Goal: Task Accomplishment & Management: Manage account settings

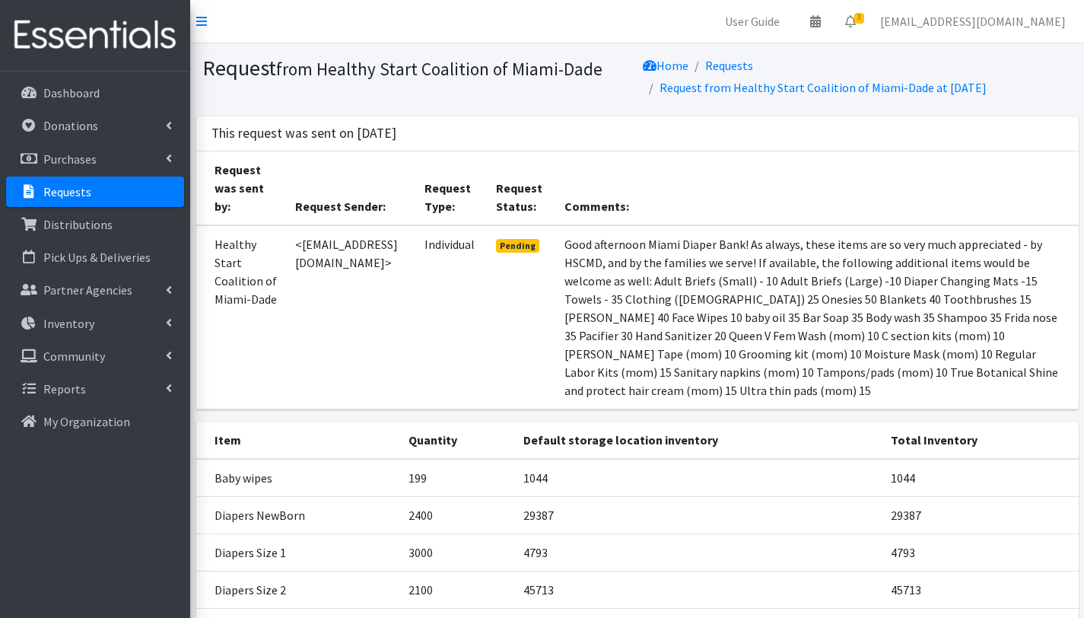
scroll to position [405, 0]
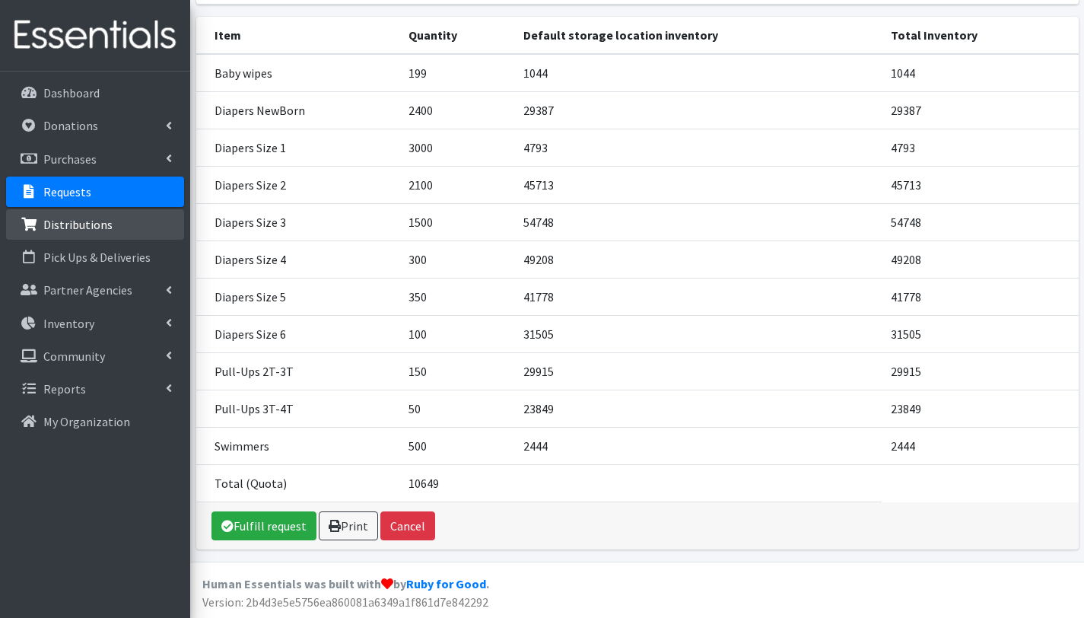
click at [111, 231] on link "Distributions" at bounding box center [95, 224] width 178 height 30
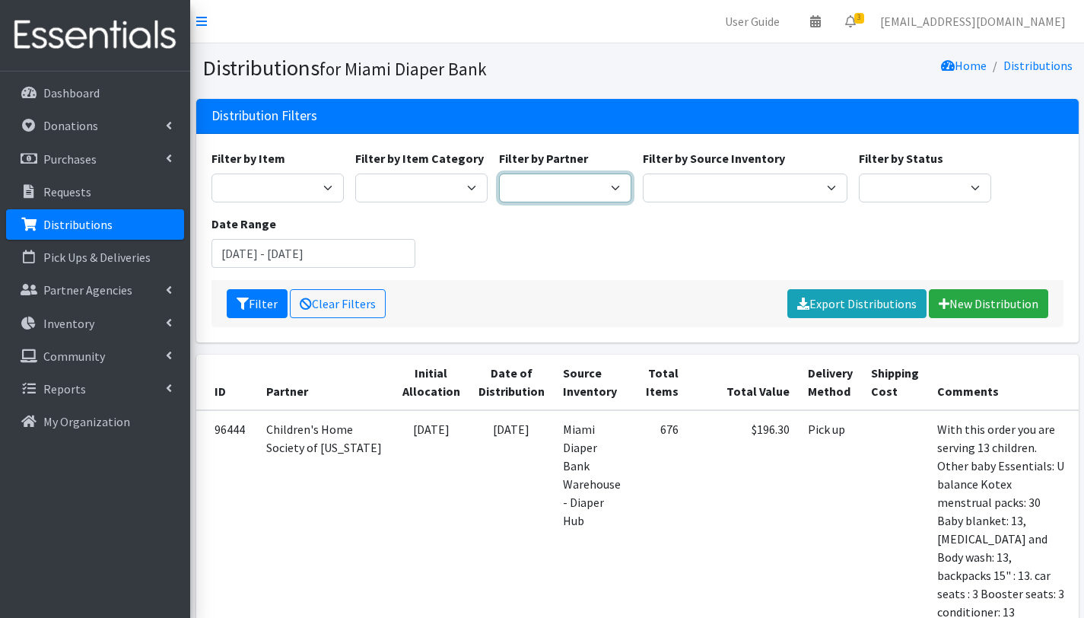
click at [586, 185] on select "305 Pink Pack A Safe Haven for Newborns Basic Needs Miami Belafonte TACOLCY Cen…" at bounding box center [565, 187] width 132 height 29
select select "2797"
click at [499, 173] on select "305 Pink Pack A Safe Haven for Newborns Basic Needs Miami Belafonte TACOLCY Cen…" at bounding box center [565, 187] width 132 height 29
click at [293, 251] on input "July 12, 2025 - October 12, 2025" at bounding box center [314, 253] width 205 height 29
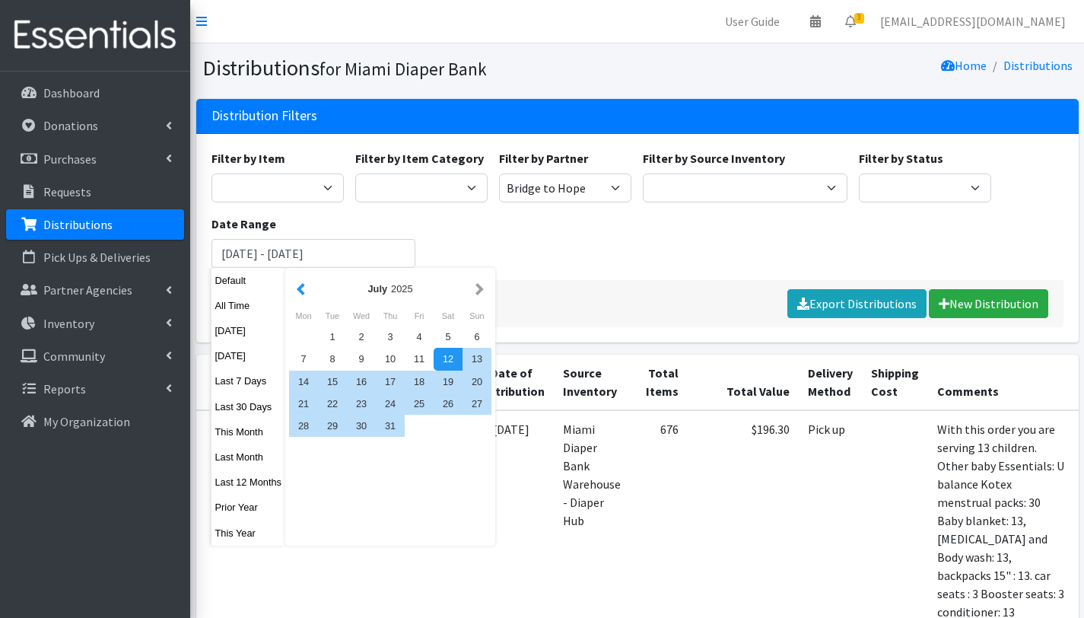
click at [307, 294] on button "button" at bounding box center [301, 288] width 16 height 19
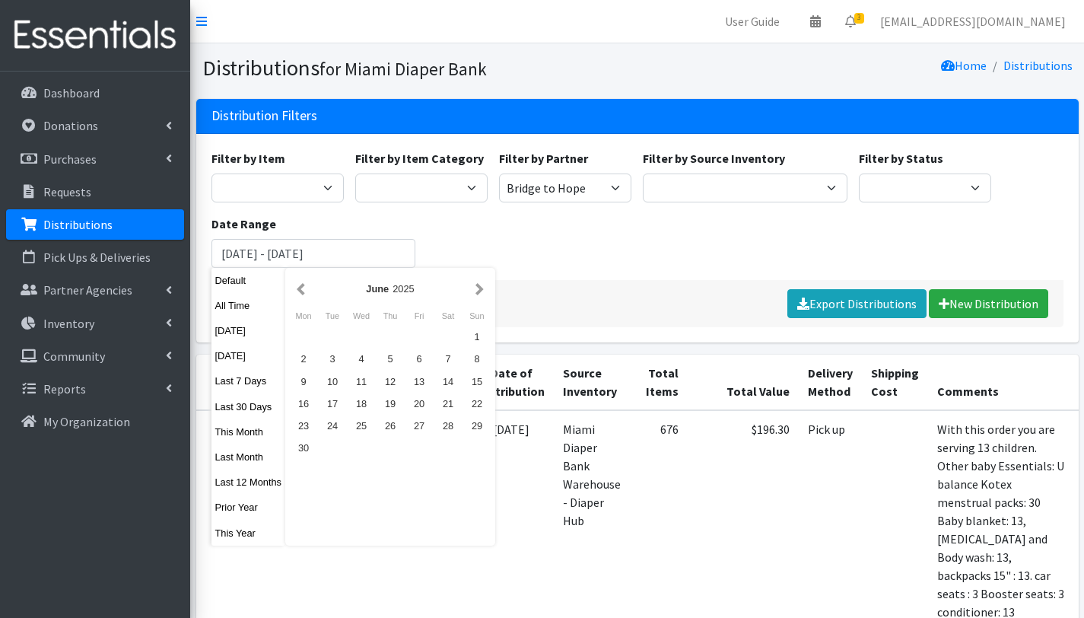
click at [307, 294] on button "button" at bounding box center [301, 288] width 16 height 19
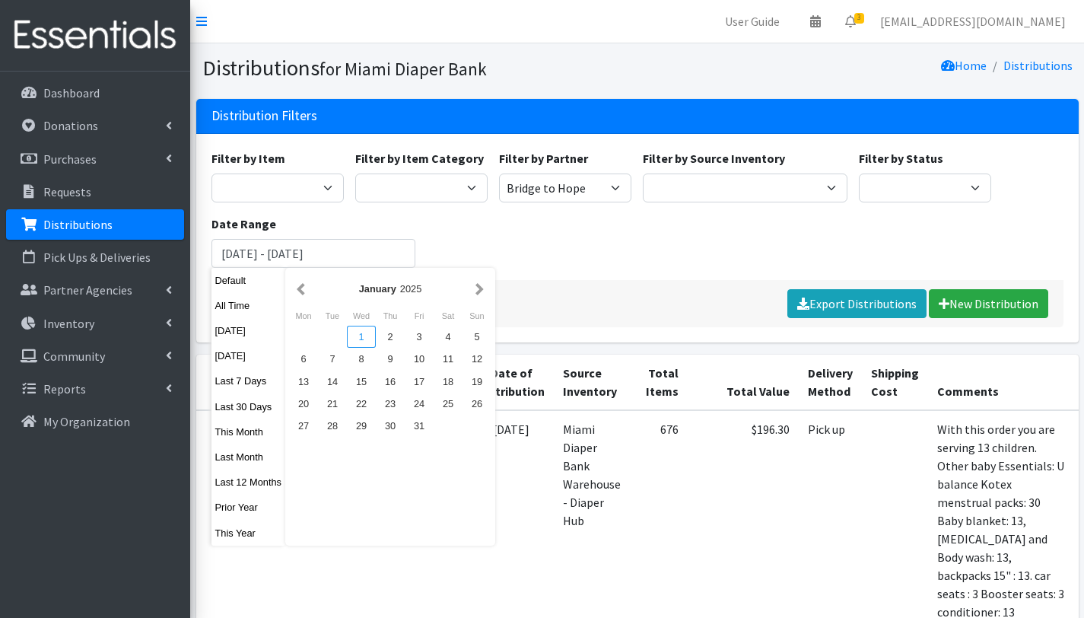
click at [357, 334] on div "1" at bounding box center [361, 337] width 29 height 22
click at [483, 293] on button "button" at bounding box center [480, 288] width 16 height 19
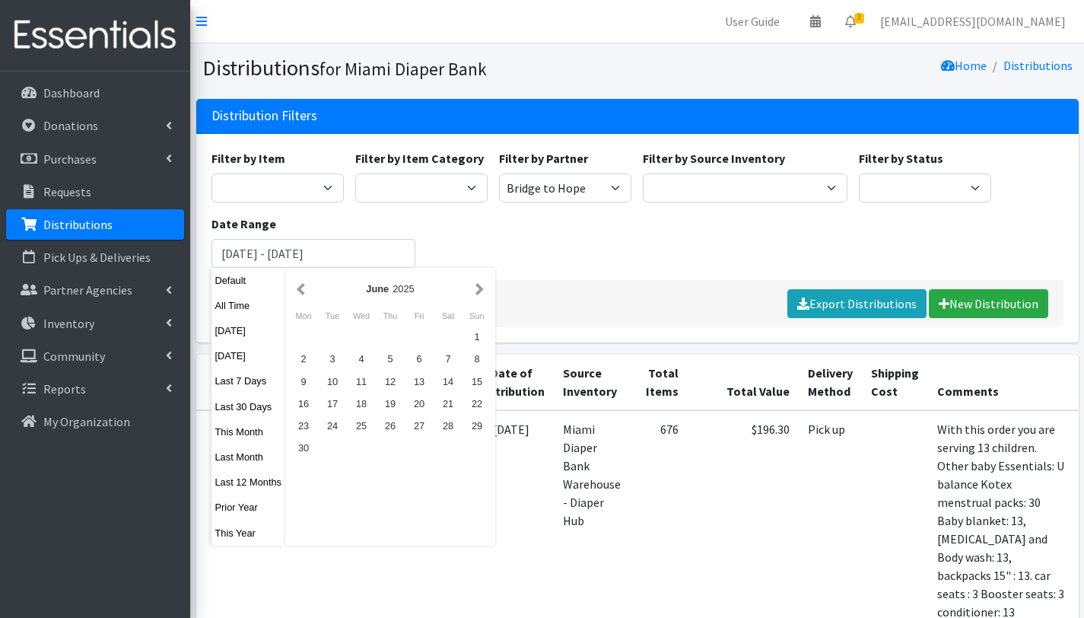
click at [483, 293] on button "button" at bounding box center [480, 288] width 16 height 19
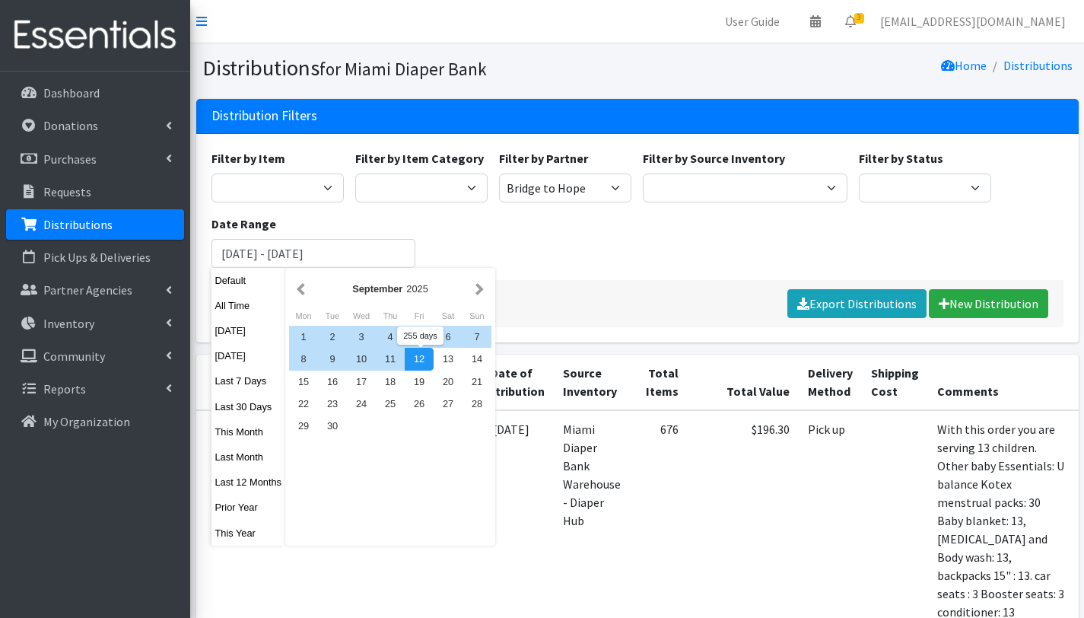
click at [411, 362] on div "12" at bounding box center [419, 359] width 29 height 22
type input "January 1, 2025 - September 12, 2025"
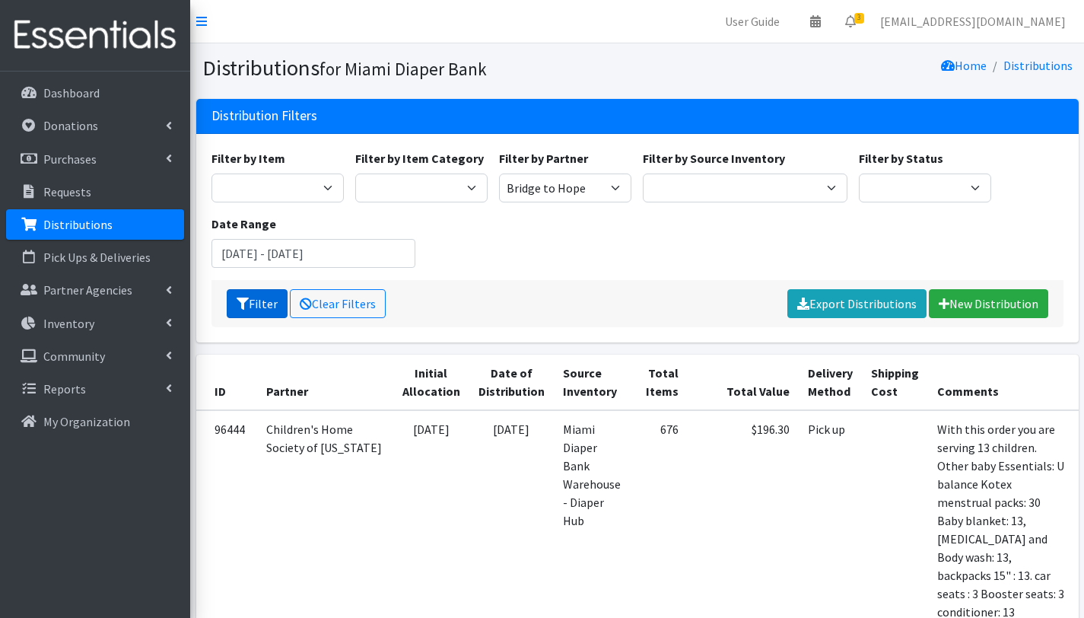
click at [272, 309] on button "Filter" at bounding box center [257, 303] width 61 height 29
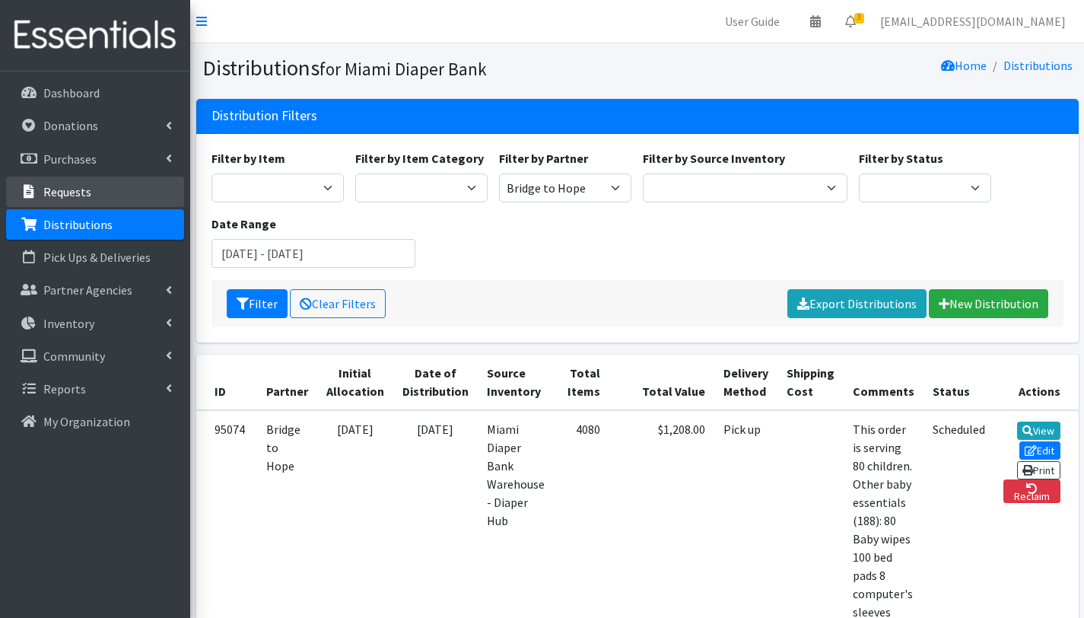
click at [94, 196] on link "Requests" at bounding box center [95, 192] width 178 height 30
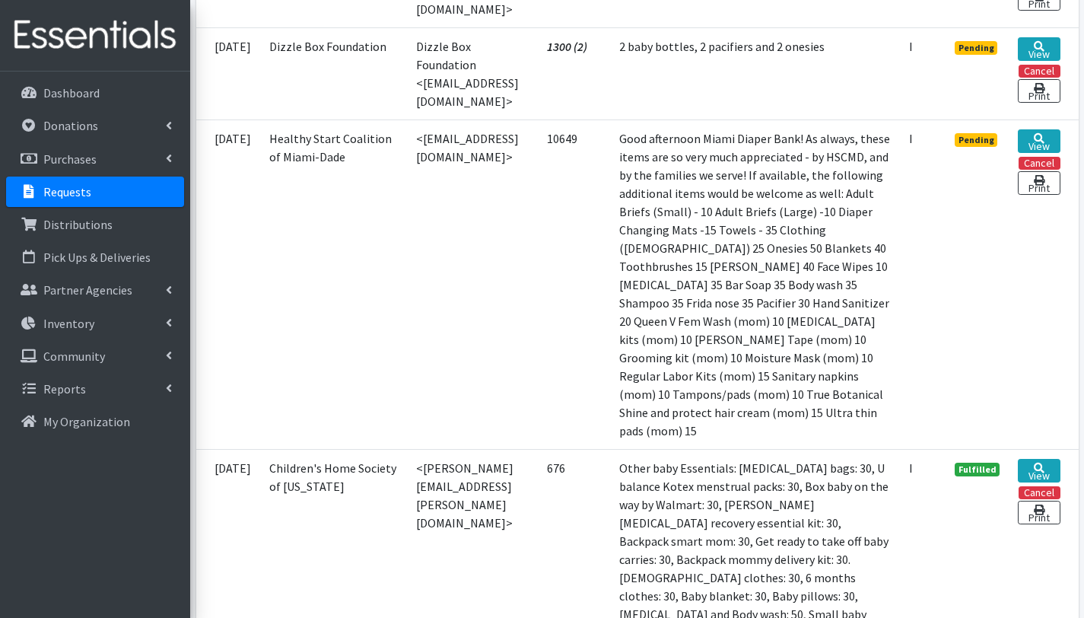
scroll to position [476, 0]
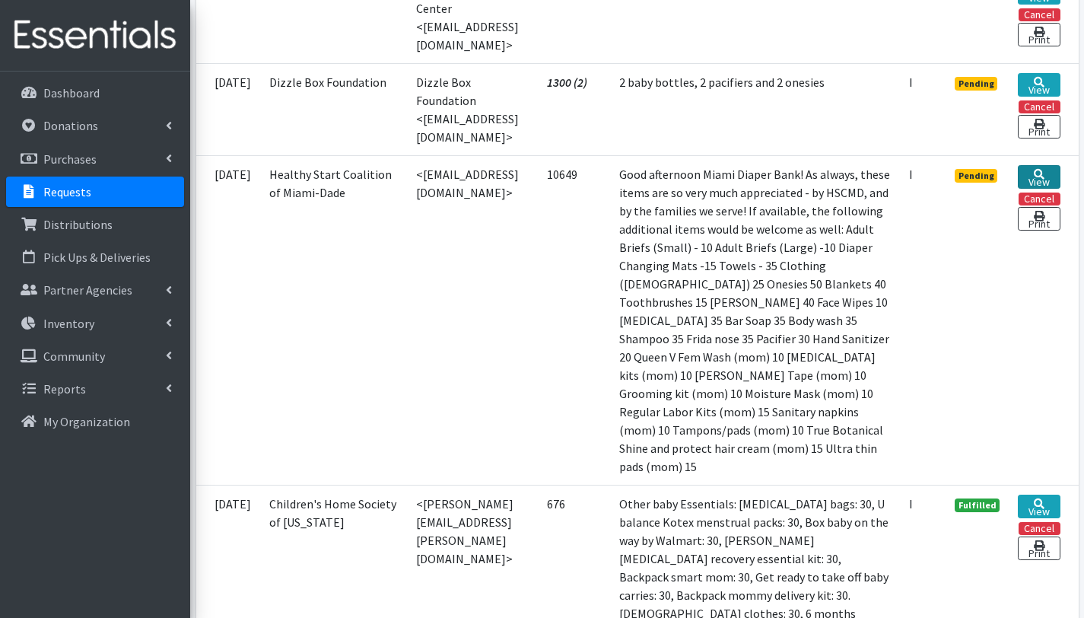
click at [1045, 166] on link "View" at bounding box center [1039, 177] width 42 height 24
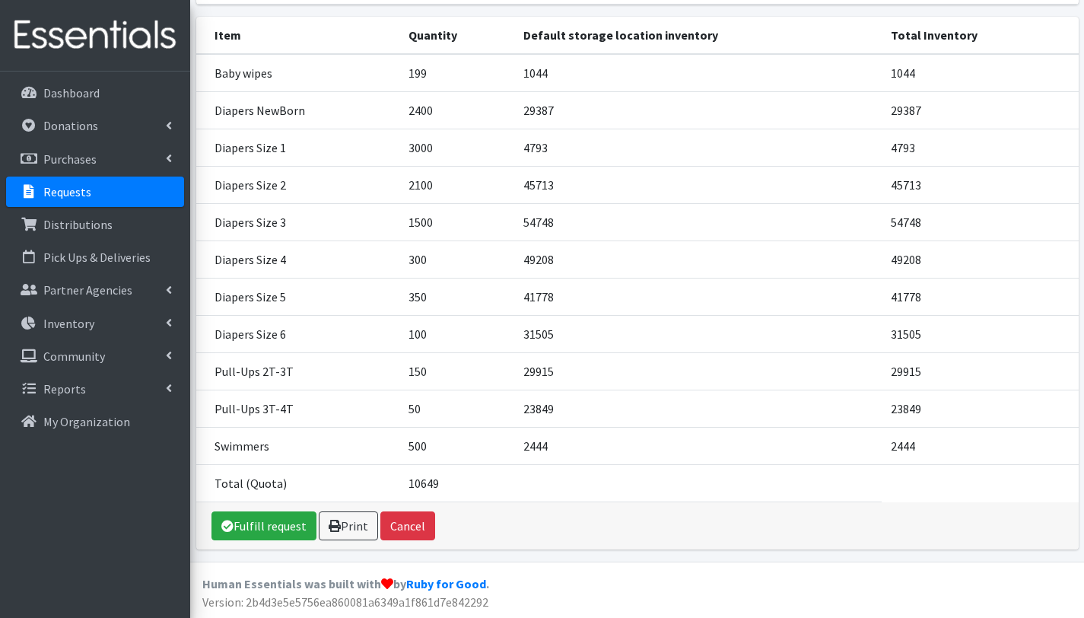
scroll to position [405, 0]
click at [258, 526] on link "Fulfill request" at bounding box center [264, 525] width 105 height 29
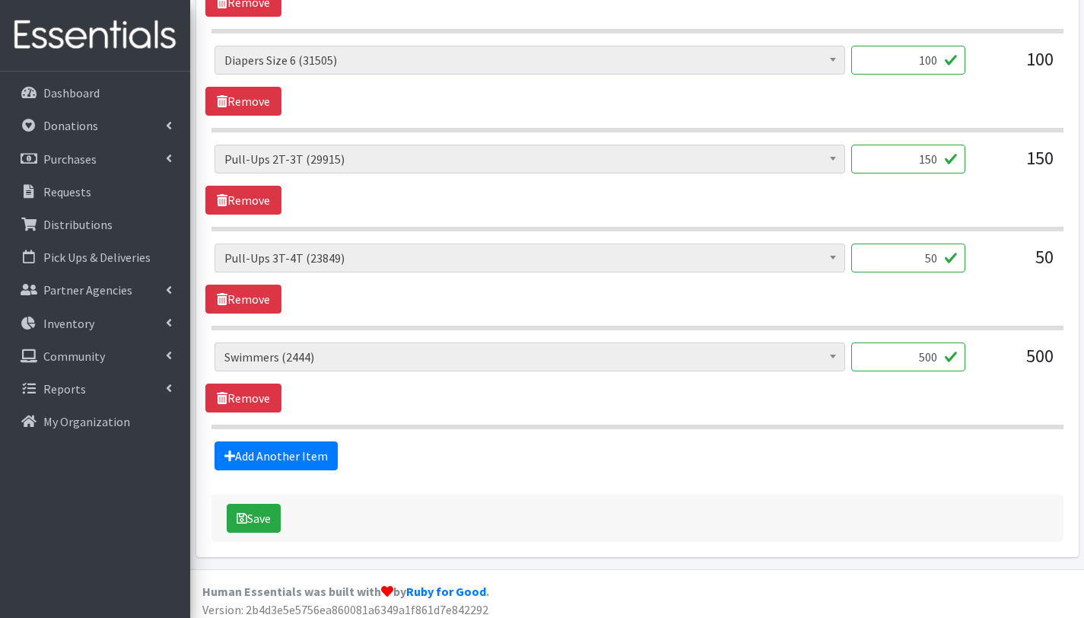
scroll to position [1392, 0]
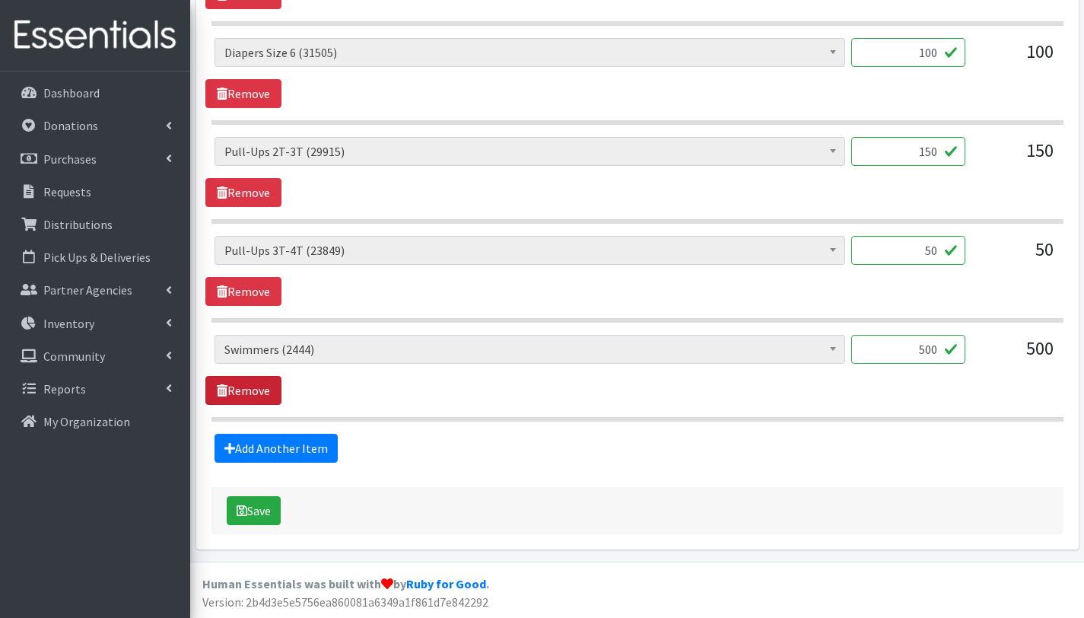
click at [264, 390] on link "Remove" at bounding box center [243, 390] width 76 height 29
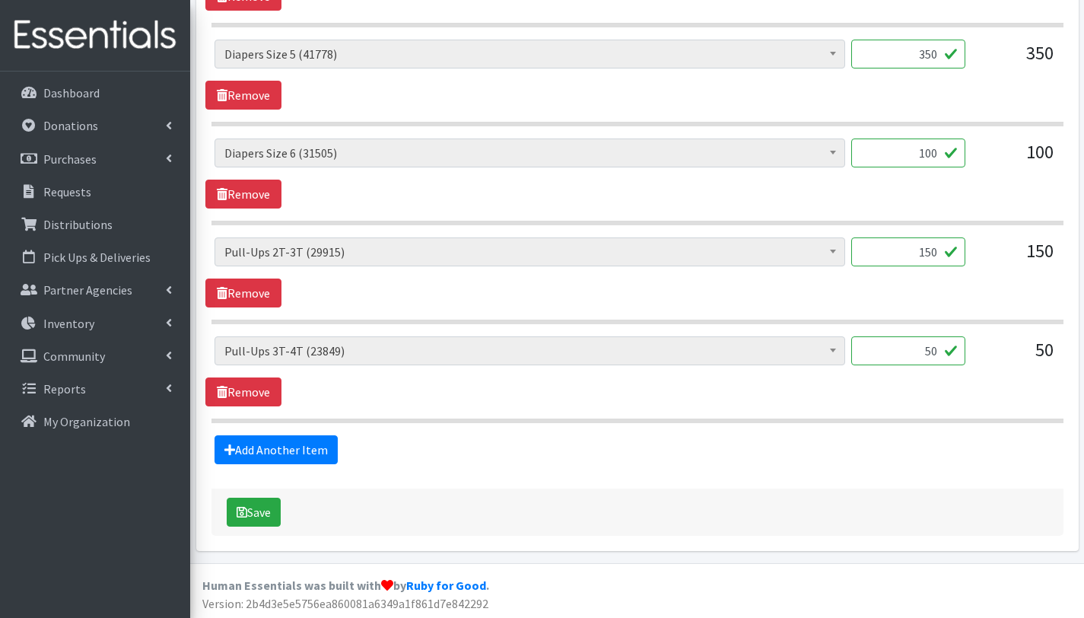
scroll to position [1292, 0]
click at [256, 514] on button "Save" at bounding box center [254, 511] width 54 height 29
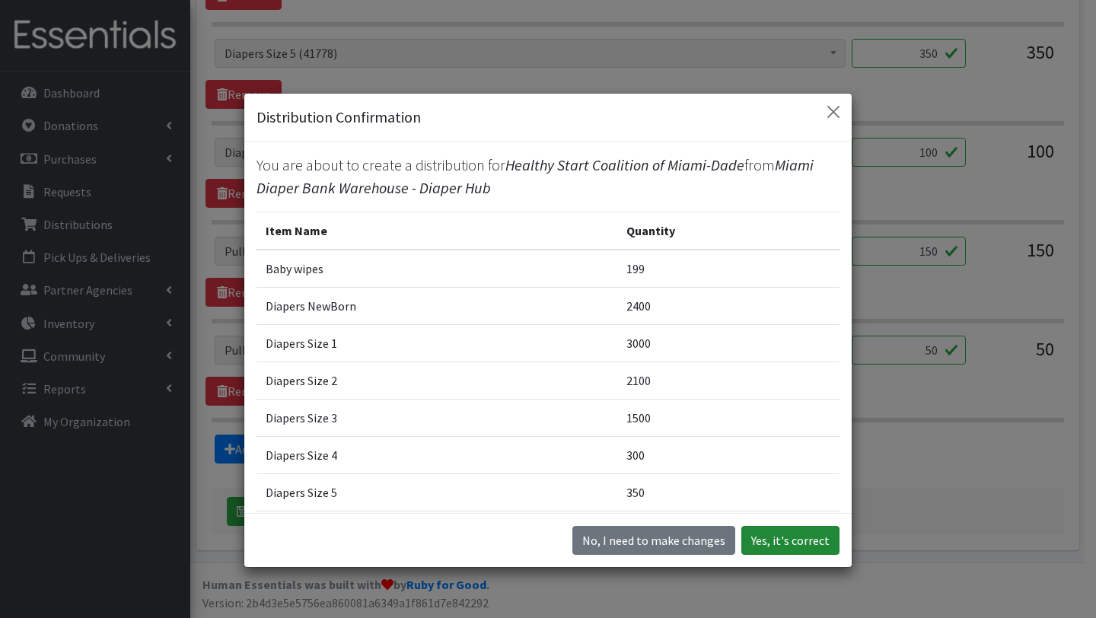
click at [784, 546] on button "Yes, it's correct" at bounding box center [790, 540] width 98 height 29
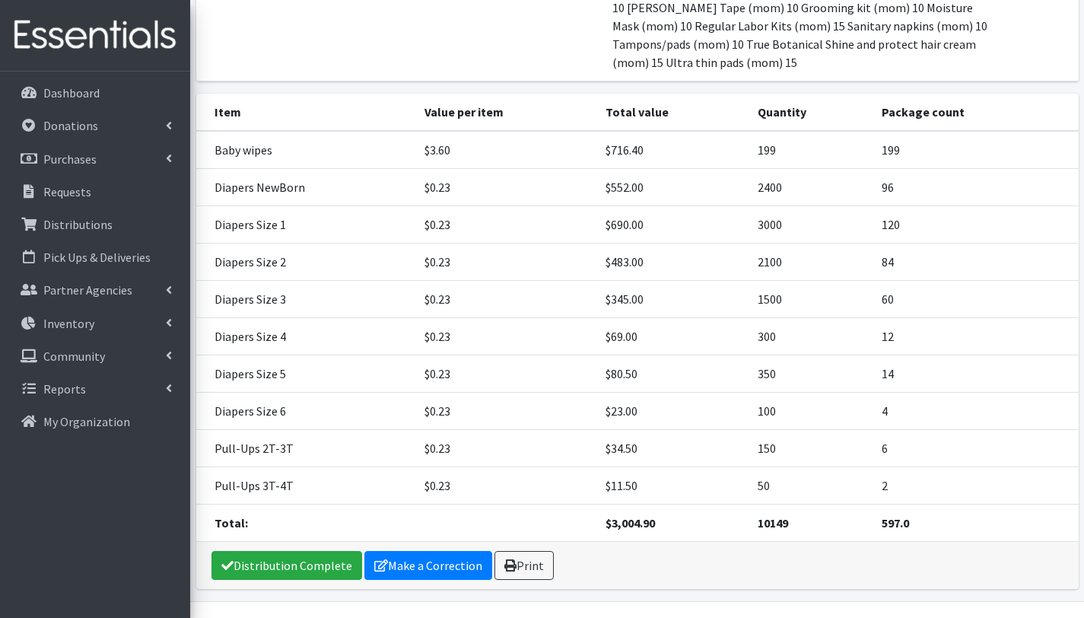
scroll to position [428, 0]
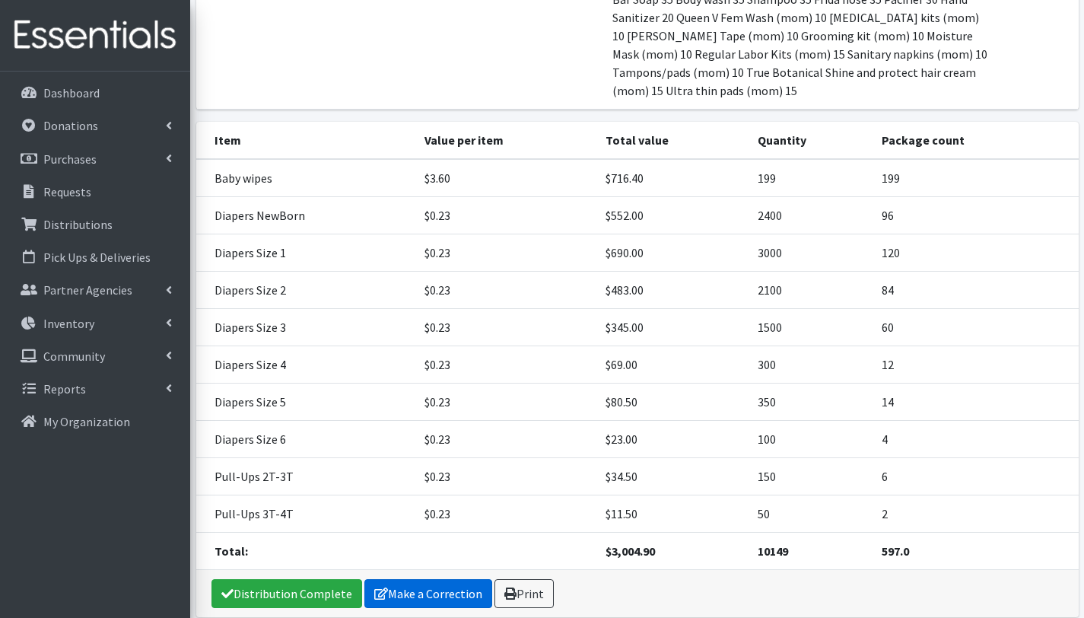
click at [423, 587] on link "Make a Correction" at bounding box center [428, 593] width 128 height 29
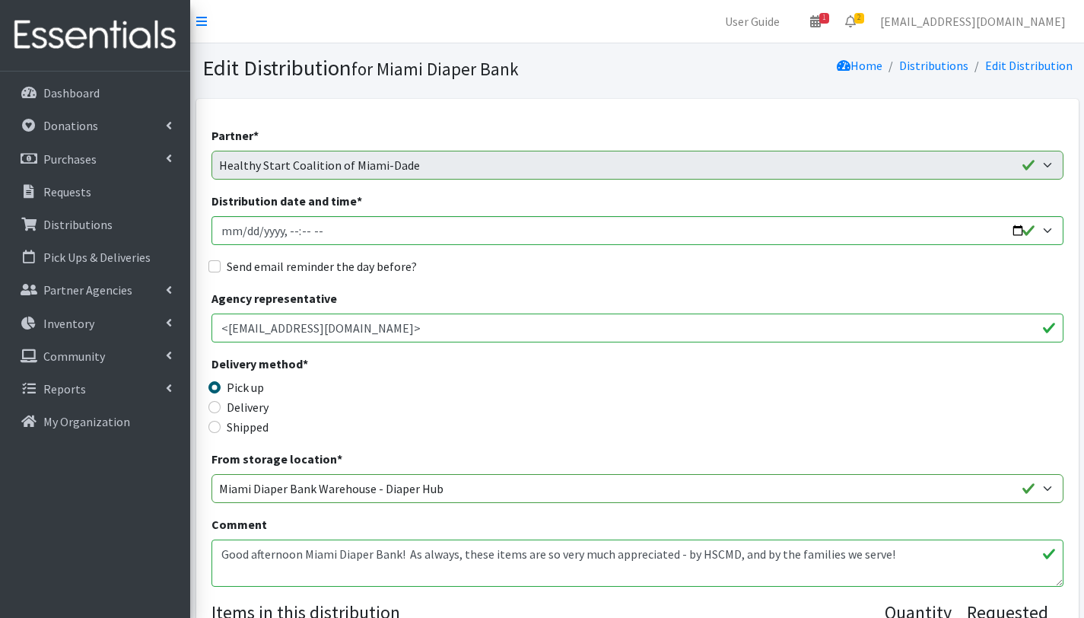
click at [220, 553] on textarea "Good afternoon Miami Diaper Bank! As always, these items are so very much appre…" at bounding box center [638, 562] width 852 height 47
click at [222, 578] on textarea "Good afternoon Miami Diaper Bank! As always, these items are so very much appre…" at bounding box center [638, 562] width 852 height 47
drag, startPoint x: 334, startPoint y: 574, endPoint x: 376, endPoint y: 571, distance: 41.9
click at [376, 571] on textarea "Good afternoon Miami Diaper Bank! As always, these items are so very much appre…" at bounding box center [638, 562] width 852 height 47
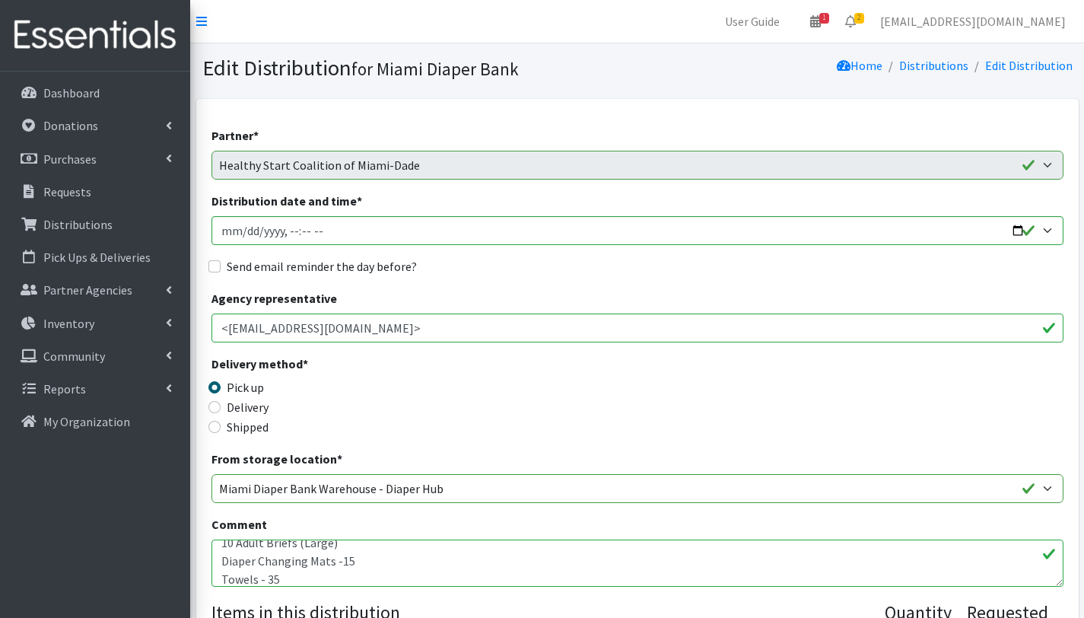
scroll to position [88, 0]
click at [221, 561] on textarea "Good afternoon Miami Diaper Bank! As always, these items are so very much appre…" at bounding box center [638, 562] width 852 height 47
drag, startPoint x: 346, startPoint y: 560, endPoint x: 385, endPoint y: 559, distance: 38.8
click at [385, 559] on textarea "Good afternoon Miami Diaper Bank! As always, these items are so very much appre…" at bounding box center [638, 562] width 852 height 47
click at [221, 578] on textarea "Good afternoon Miami Diaper Bank! As always, these items are so very much appre…" at bounding box center [638, 562] width 852 height 47
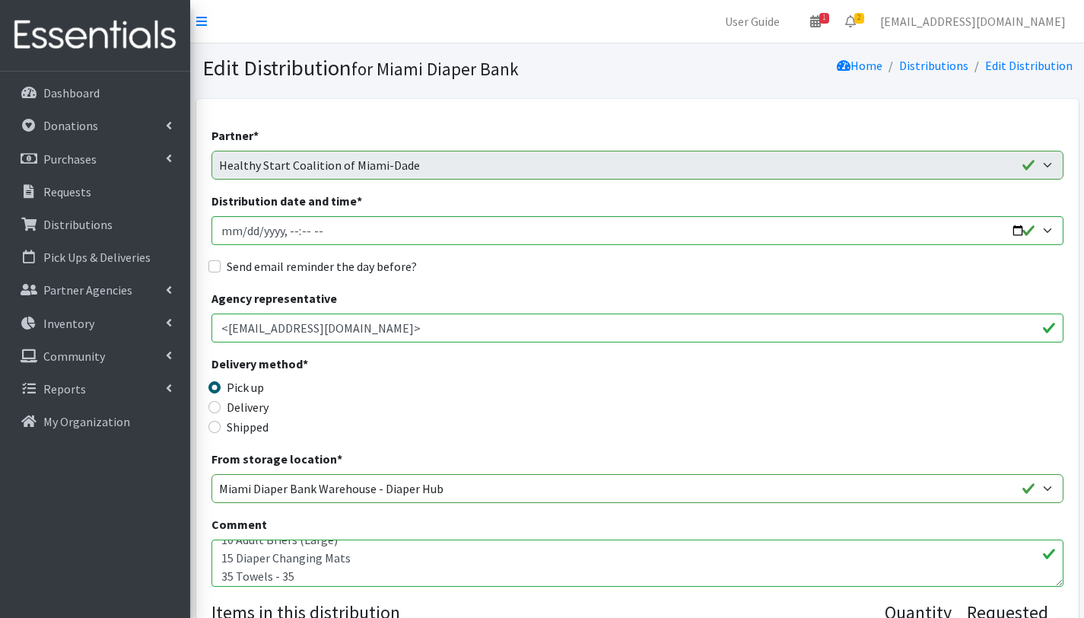
drag, startPoint x: 294, startPoint y: 576, endPoint x: 269, endPoint y: 578, distance: 24.4
click at [269, 578] on textarea "Good afternoon Miami Diaper Bank! As always, these items are so very much appre…" at bounding box center [638, 562] width 852 height 47
click at [364, 576] on textarea "Good afternoon Miami Diaper Bank! As always, these items are so very much appre…" at bounding box center [638, 562] width 852 height 47
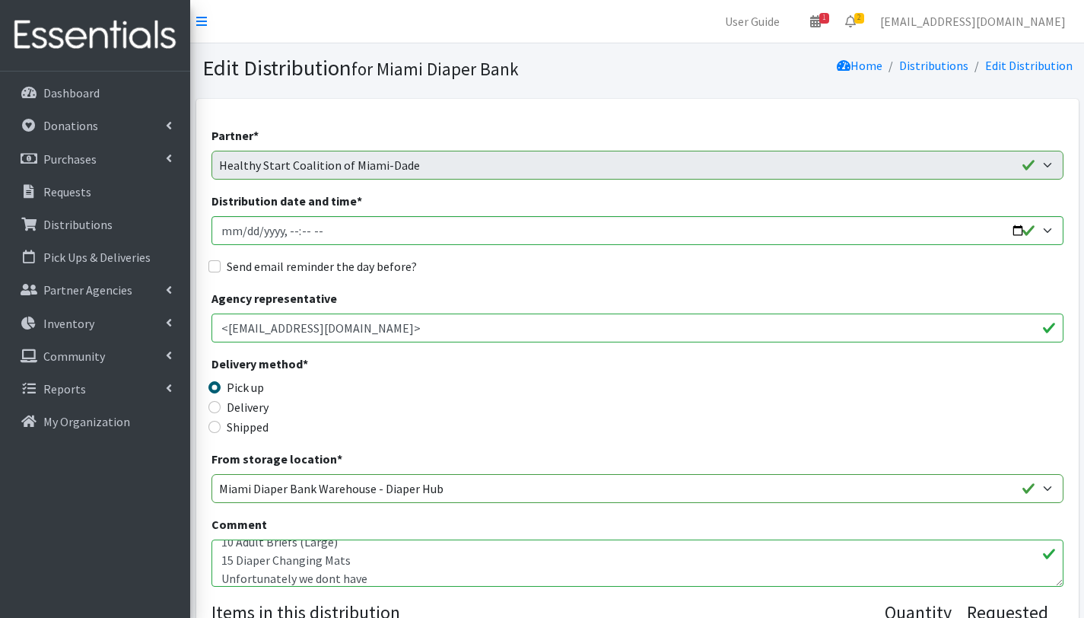
click at [331, 578] on textarea "Good afternoon Miami Diaper Bank! As always, these items are so very much appre…" at bounding box center [638, 562] width 852 height 47
click at [323, 574] on textarea "Good afternoon Miami Diaper Bank! As always, these items are so very much appre…" at bounding box center [638, 562] width 852 height 47
click at [329, 577] on textarea "Good afternoon Miami Diaper Bank! As always, these items are so very much appre…" at bounding box center [638, 562] width 852 height 47
click at [380, 583] on textarea "Good afternoon Miami Diaper Bank! As always, these items are so very much appre…" at bounding box center [638, 562] width 852 height 47
click at [510, 579] on textarea "Good afternoon Miami Diaper Bank! As always, these items are so very much appre…" at bounding box center [638, 562] width 852 height 47
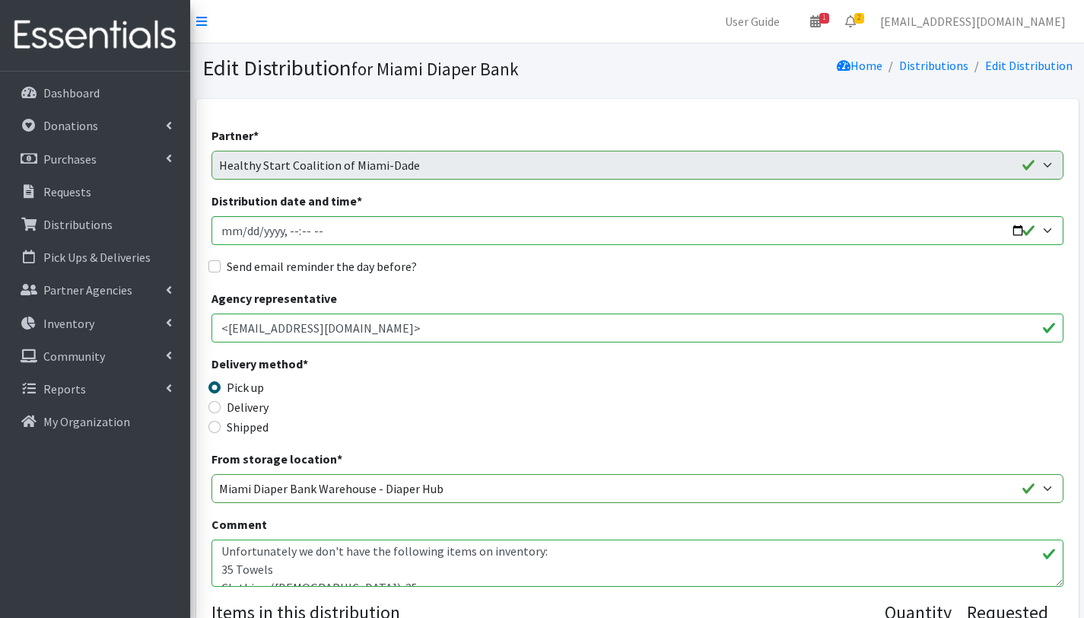
scroll to position [113, 0]
click at [221, 566] on textarea "Good afternoon Miami Diaper Bank! As always, these items are so very much appre…" at bounding box center [638, 562] width 852 height 47
click at [596, 571] on textarea "Good afternoon Miami Diaper Bank! As always, these items are so very much appre…" at bounding box center [638, 562] width 852 height 47
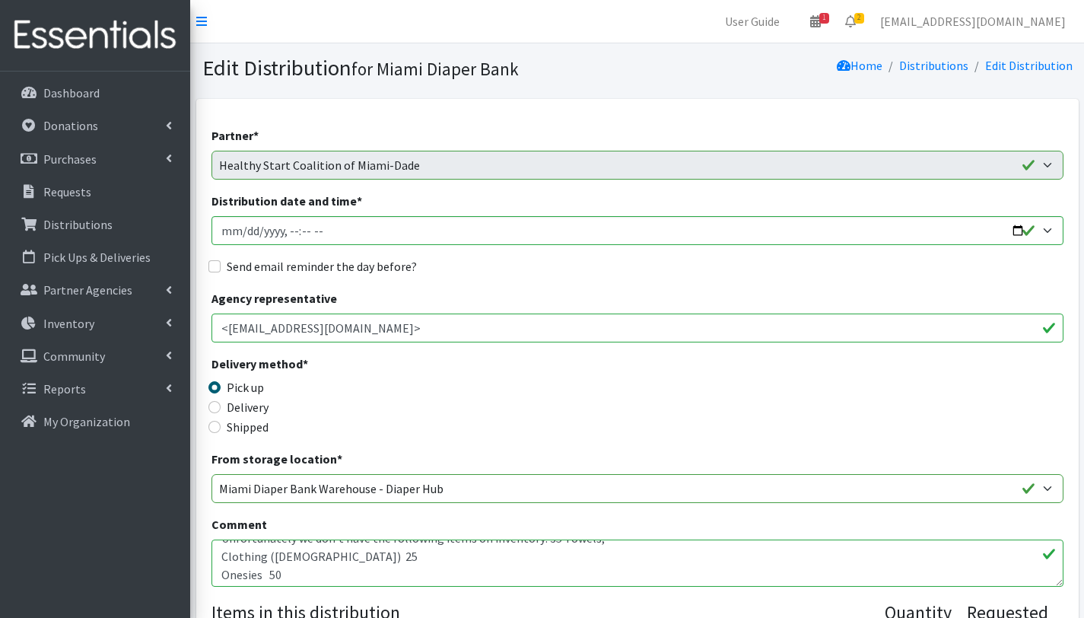
click at [221, 555] on textarea "Good afternoon Miami Diaper Bank! As always, these items are so very much appre…" at bounding box center [638, 562] width 852 height 47
drag, startPoint x: 727, startPoint y: 553, endPoint x: 711, endPoint y: 554, distance: 16.0
click at [711, 554] on textarea "Good afternoon Miami Diaper Bank! As always, these items are so very much appre…" at bounding box center [638, 562] width 852 height 47
click at [220, 573] on textarea "Good afternoon Miami Diaper Bank! As always, these items are so very much appre…" at bounding box center [638, 562] width 852 height 47
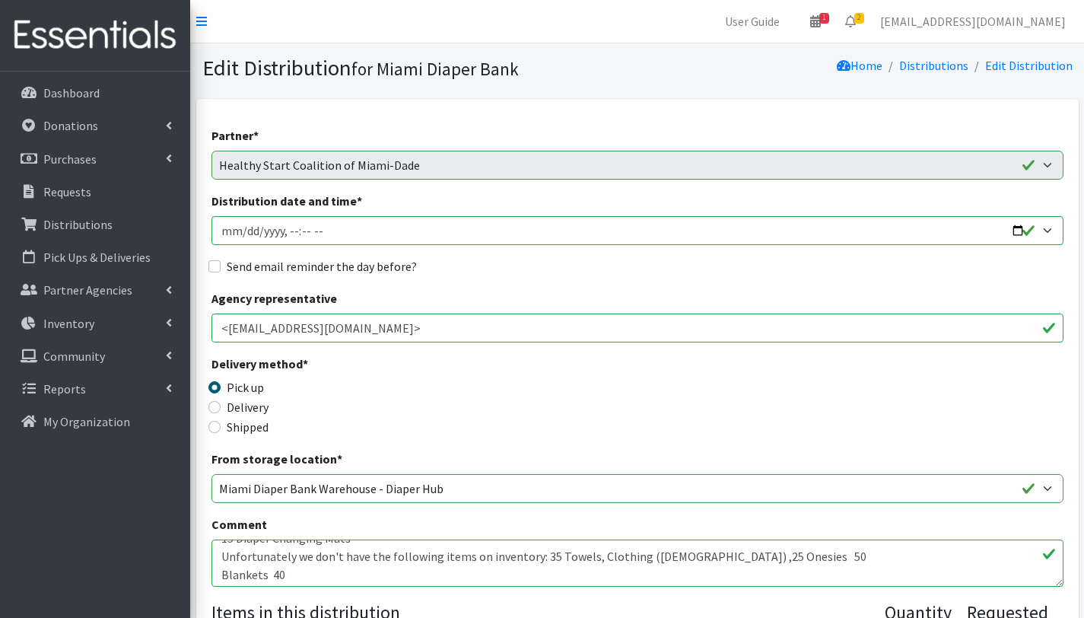
drag, startPoint x: 771, startPoint y: 558, endPoint x: 778, endPoint y: 565, distance: 9.2
click at [771, 558] on textarea "Good afternoon Miami Diaper Bank! As always, these items are so very much appre…" at bounding box center [638, 562] width 852 height 47
click at [710, 555] on textarea "Good afternoon Miami Diaper Bank! As always, these items are so very much appre…" at bounding box center [638, 562] width 852 height 47
click at [781, 555] on textarea "Good afternoon Miami Diaper Bank! As always, these items are so very much appre…" at bounding box center [638, 562] width 852 height 47
click at [221, 573] on textarea "Good afternoon Miami Diaper Bank! As always, these items are so very much appre…" at bounding box center [638, 562] width 852 height 47
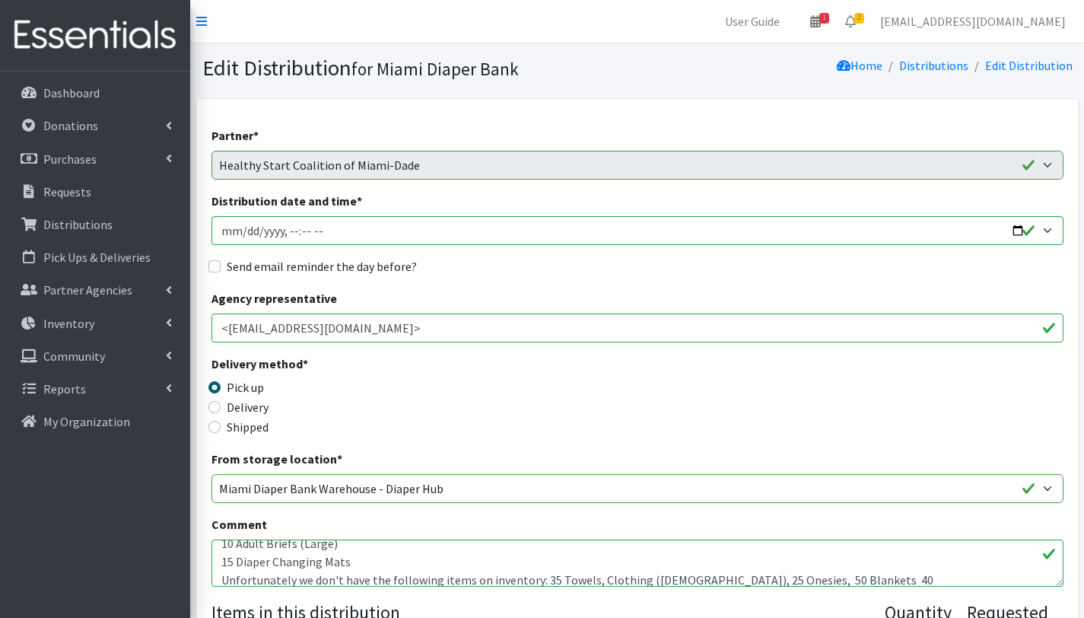
scroll to position [84, 0]
click at [390, 564] on textarea "Good afternoon Miami Diaper Bank! As always, these items are so very much appre…" at bounding box center [638, 562] width 852 height 47
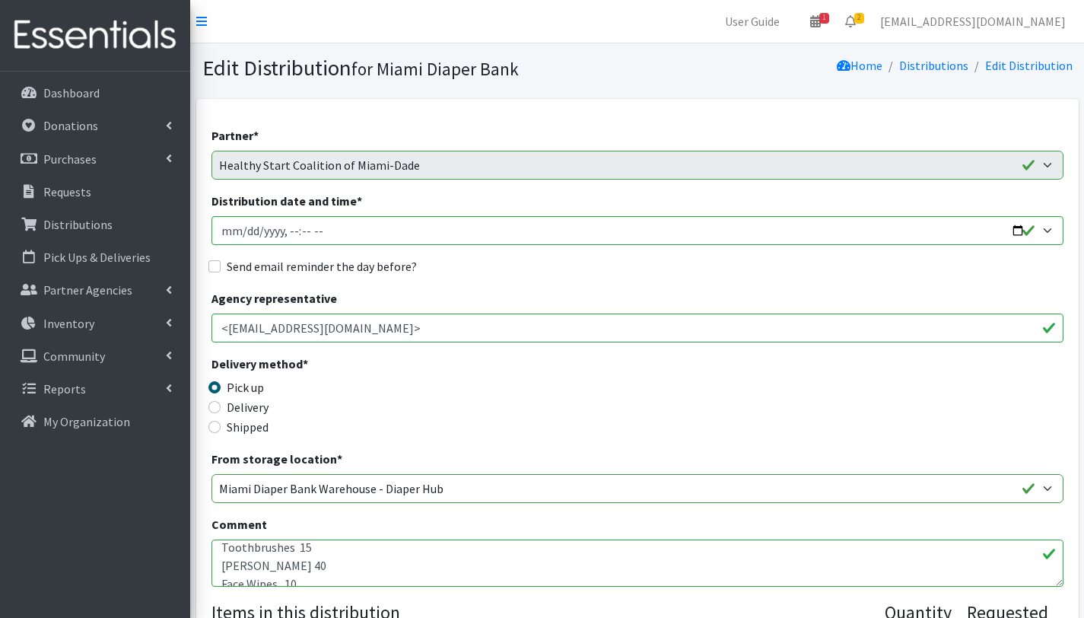
scroll to position [135, 0]
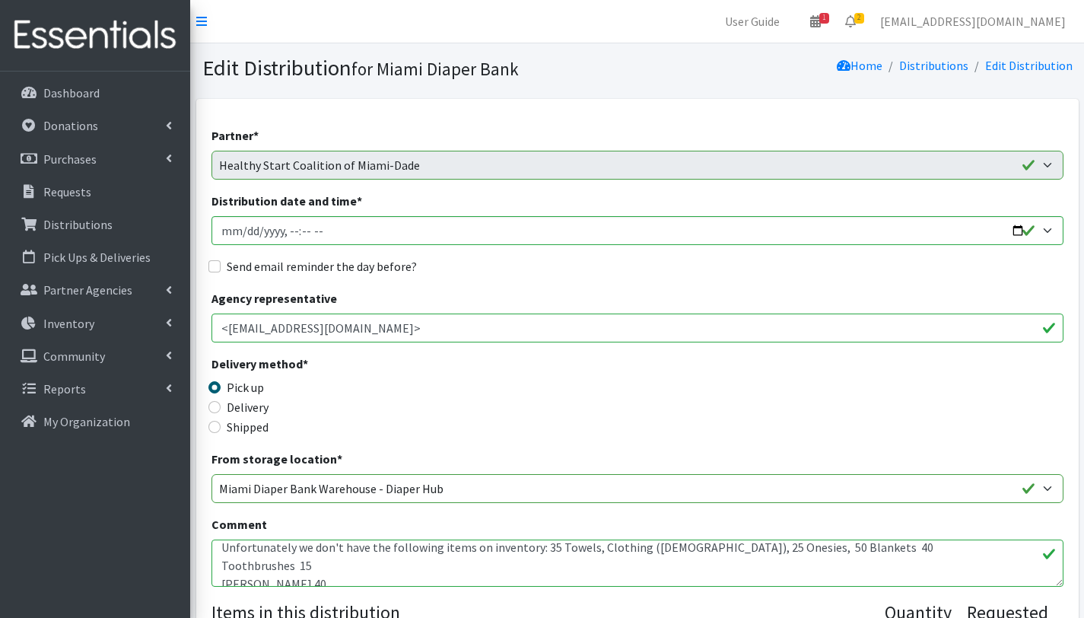
drag, startPoint x: 335, startPoint y: 563, endPoint x: 218, endPoint y: 569, distance: 117.3
click at [218, 569] on textarea "Good afternoon Miami Diaper Bank! As always, these items are so very much appre…" at bounding box center [638, 562] width 852 height 47
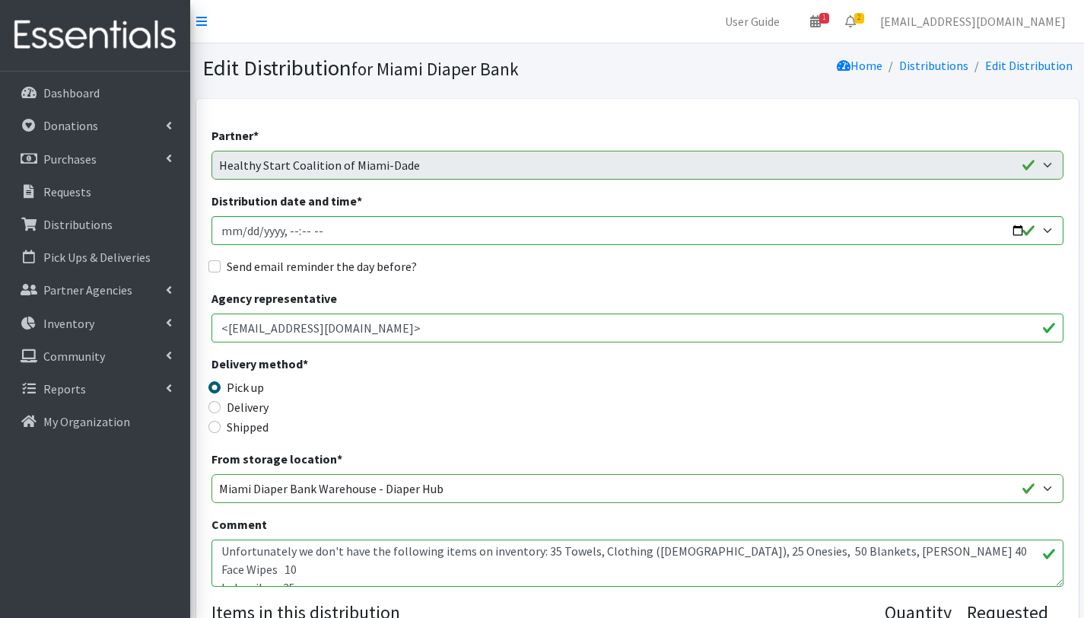
scroll to position [131, 0]
click at [221, 568] on textarea "Good afternoon Miami Diaper Bank! As always, these items are so very much appre…" at bounding box center [638, 562] width 852 height 47
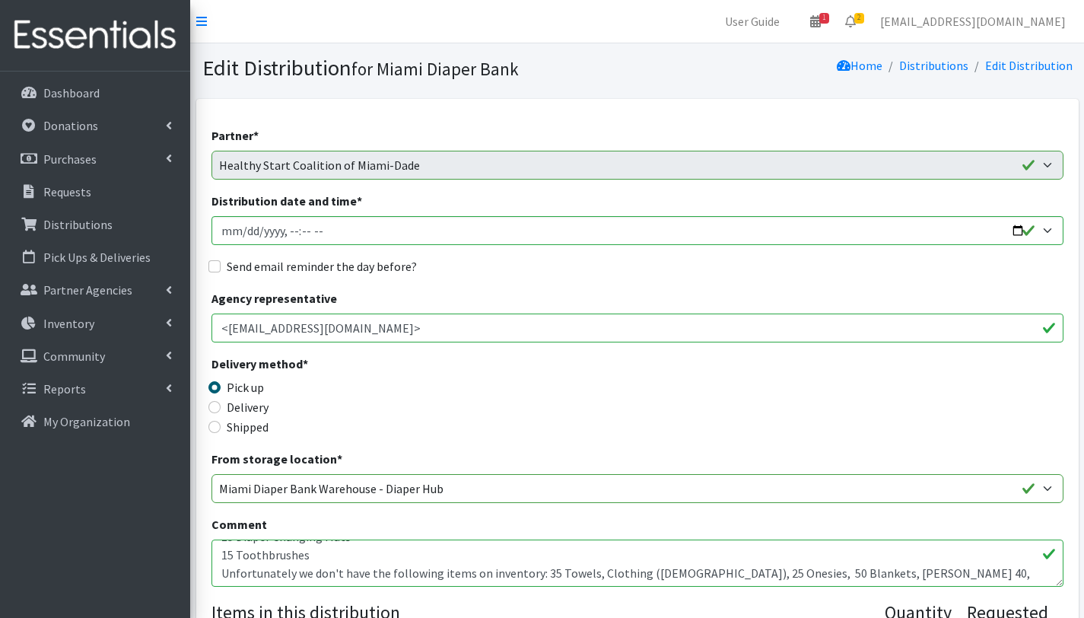
scroll to position [108, 0]
click at [320, 554] on textarea "Good afternoon Miami Diaper Bank! As always, these items are so very much appre…" at bounding box center [638, 562] width 852 height 47
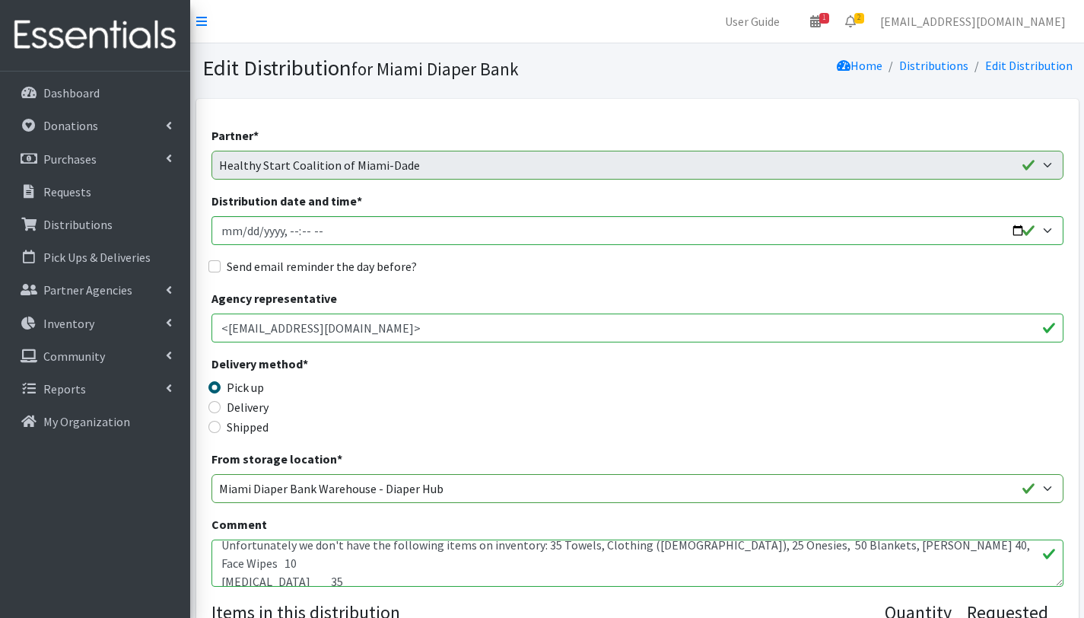
scroll to position [158, 0]
click at [221, 560] on textarea "Good afternoon Miami Diaper Bank! As always, these items are so very much appre…" at bounding box center [638, 562] width 852 height 47
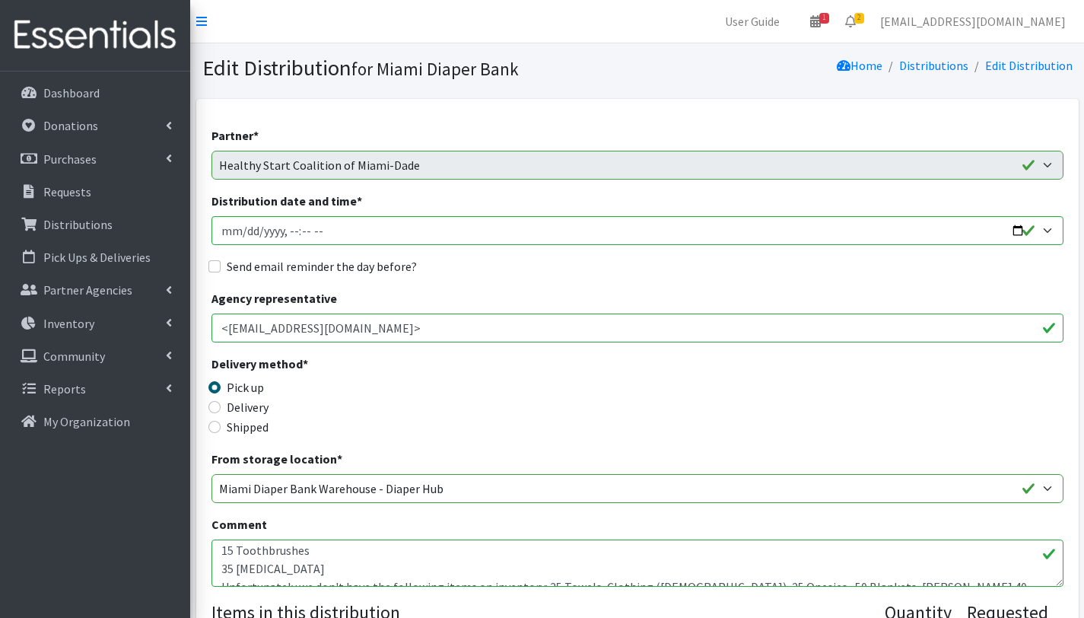
scroll to position [135, 0]
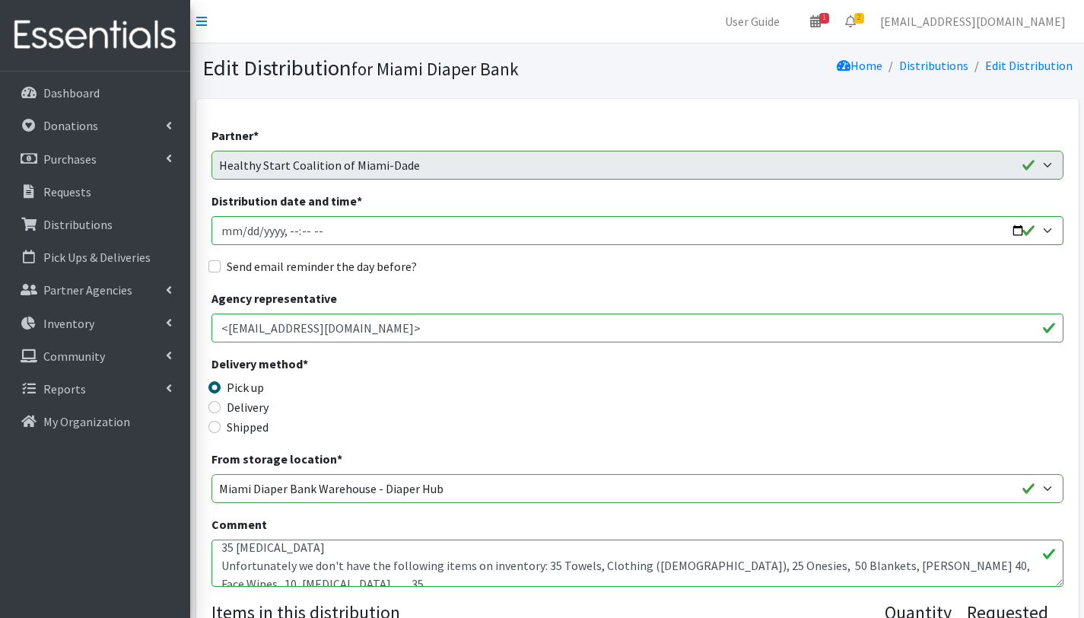
click at [288, 551] on textarea "Good afternoon Miami Diaper Bank! As always, these items are so very much appre…" at bounding box center [638, 562] width 852 height 47
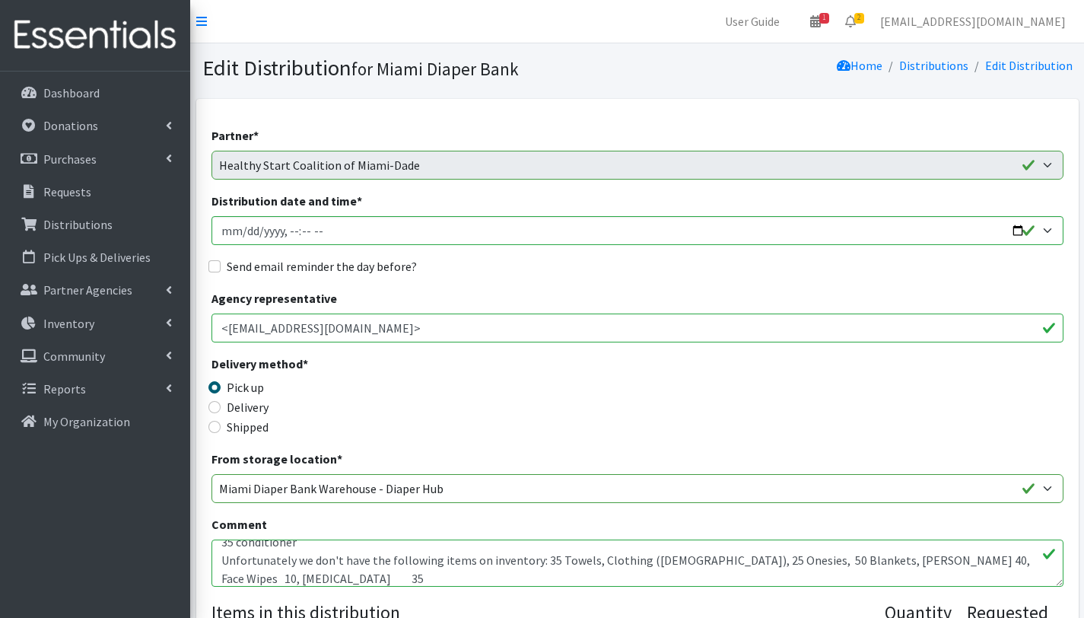
scroll to position [228, 0]
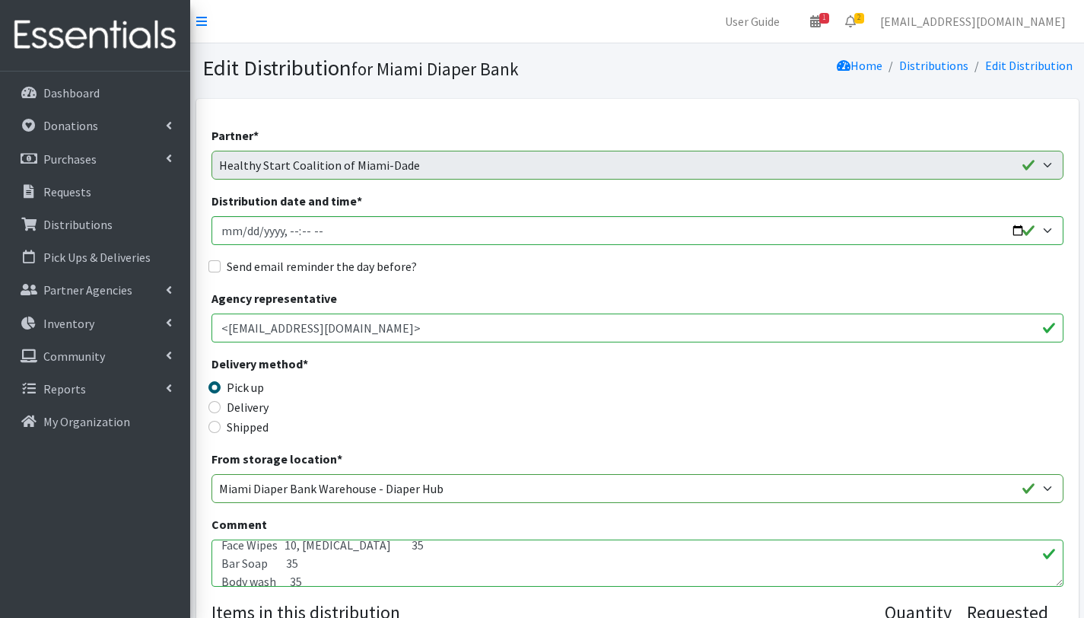
drag, startPoint x: 309, startPoint y: 565, endPoint x: 221, endPoint y: 549, distance: 89.7
click at [221, 549] on textarea "Good afternoon Miami Diaper Bank! As always, these items are so very much appre…" at bounding box center [638, 562] width 852 height 47
drag, startPoint x: 306, startPoint y: 569, endPoint x: 213, endPoint y: 555, distance: 93.9
click at [213, 555] on textarea "Good afternoon Miami Diaper Bank! As always, these items are so very much appre…" at bounding box center [638, 562] width 852 height 47
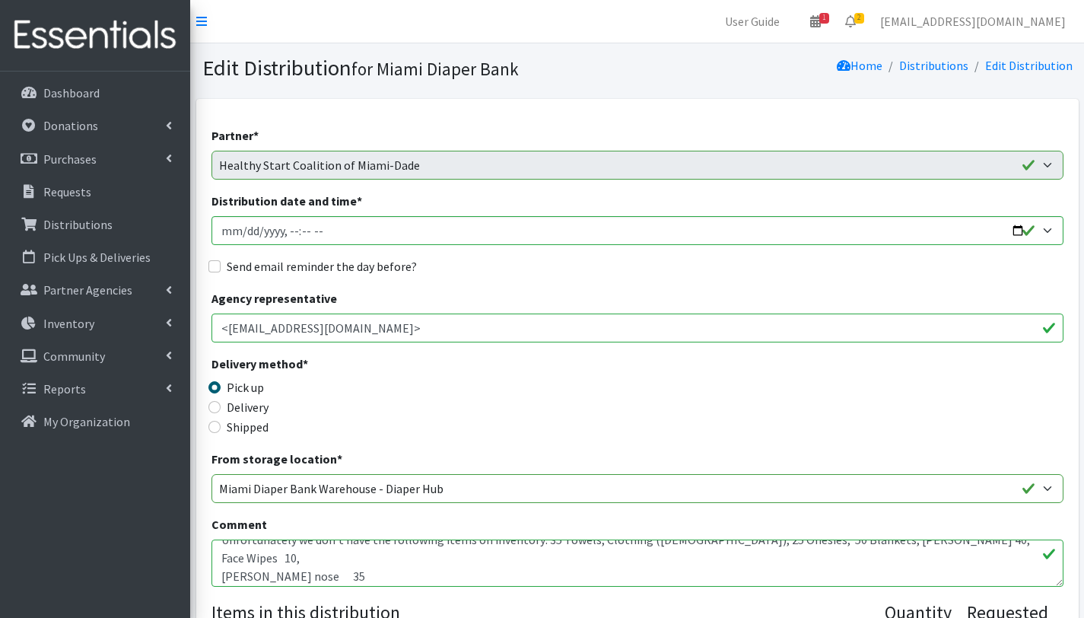
scroll to position [218, 0]
click at [219, 556] on textarea "Good afternoon Miami Diaper Bank! As always, these items are so very much appre…" at bounding box center [638, 562] width 852 height 47
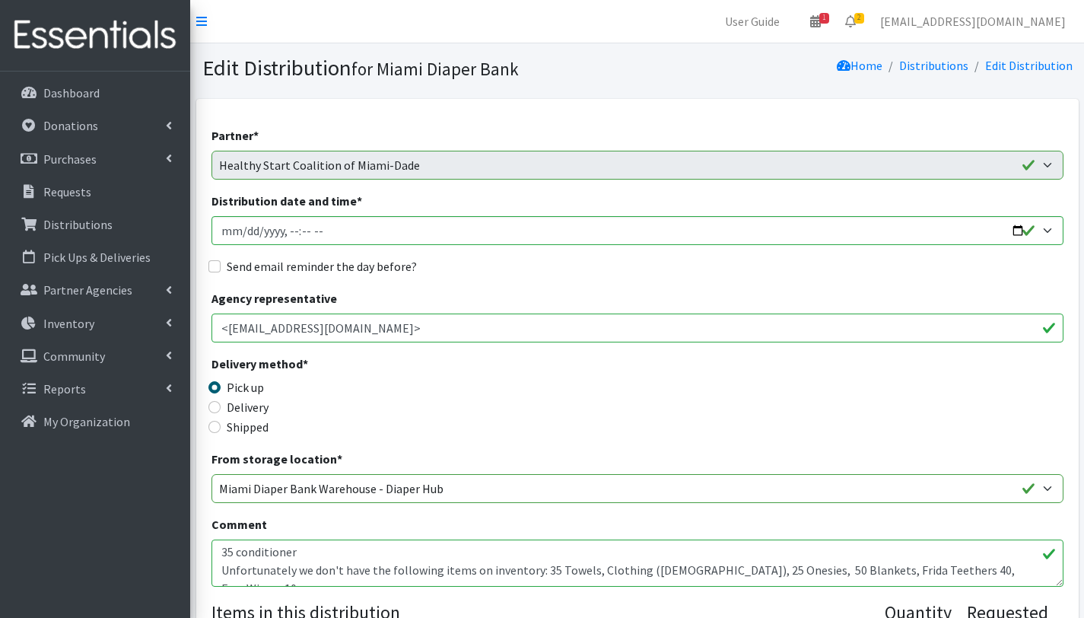
scroll to position [185, 0]
click at [308, 555] on textarea "Good afternoon Miami Diaper Bank! As always, these items are so very much appre…" at bounding box center [638, 562] width 852 height 47
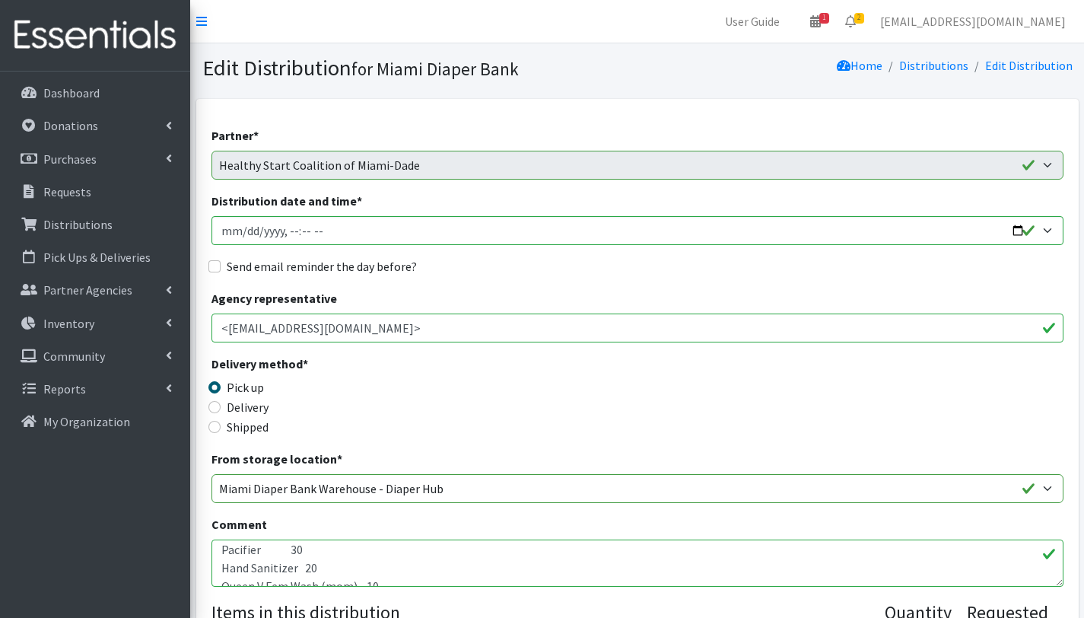
scroll to position [278, 0]
drag, startPoint x: 326, startPoint y: 564, endPoint x: 198, endPoint y: 549, distance: 129.5
click at [223, 579] on textarea "Good afternoon Miami Diaper Bank! As always, these items are so very much appre…" at bounding box center [638, 562] width 852 height 47
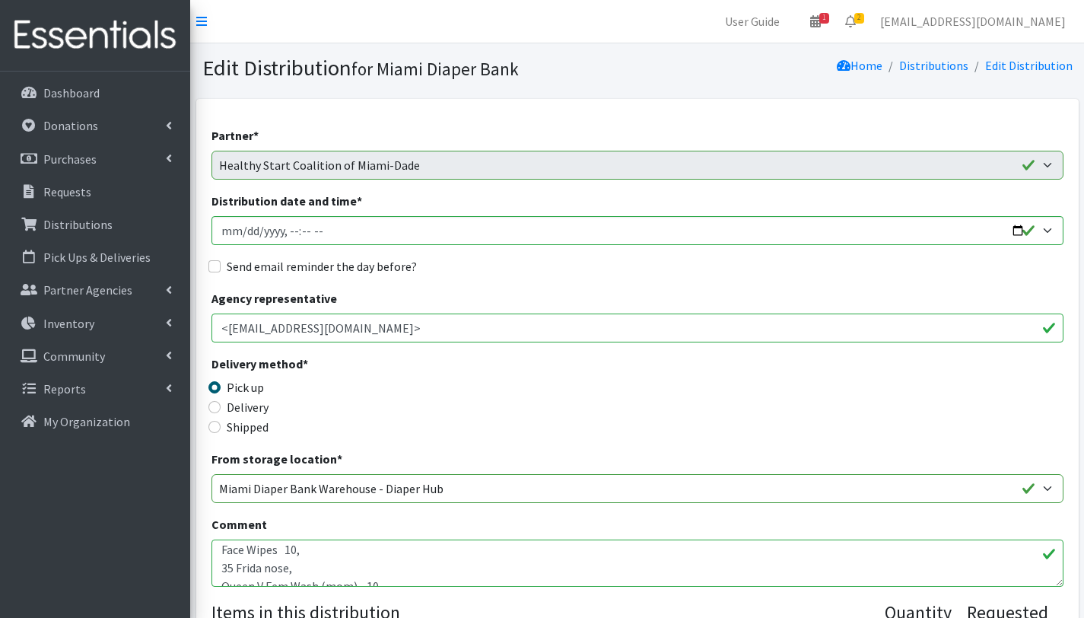
scroll to position [250, 0]
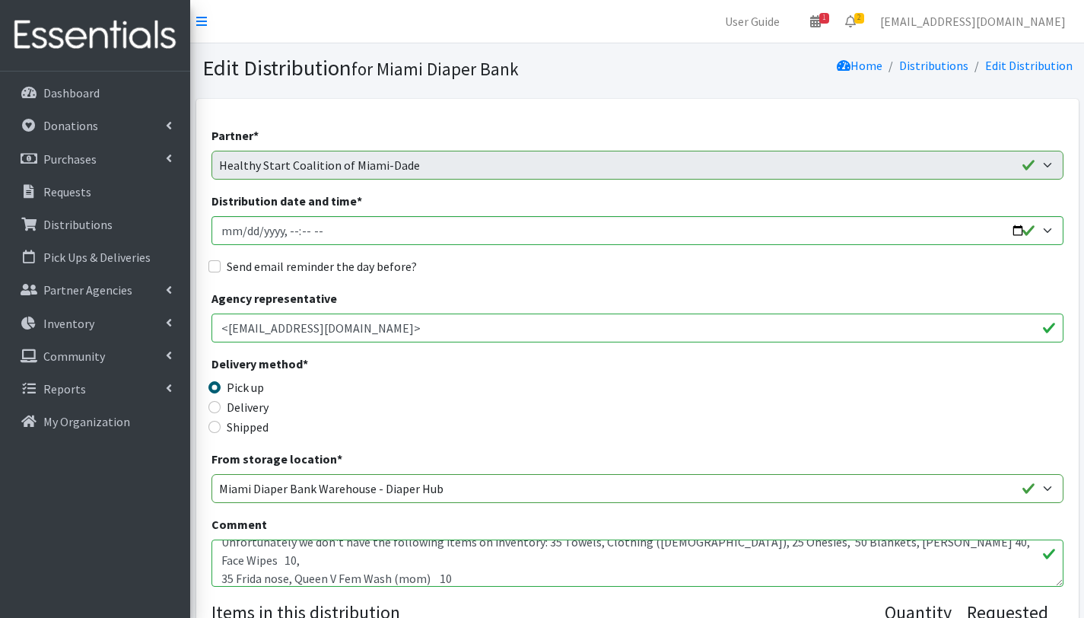
click at [221, 581] on textarea "Good afternoon Miami Diaper Bank! As always, these items are so very much appre…" at bounding box center [638, 562] width 852 height 47
click at [221, 577] on textarea "Good afternoon Miami Diaper Bank! As always, these items are so very much appre…" at bounding box center [638, 562] width 852 height 47
click at [221, 578] on textarea "Good afternoon Miami Diaper Bank! As always, these items are so very much appre…" at bounding box center [638, 562] width 852 height 47
click at [220, 579] on textarea "Good afternoon Miami Diaper Bank! As always, these items are so very much appre…" at bounding box center [638, 562] width 852 height 47
click at [224, 578] on textarea "Good afternoon Miami Diaper Bank! As always, these items are so very much appre…" at bounding box center [638, 562] width 852 height 47
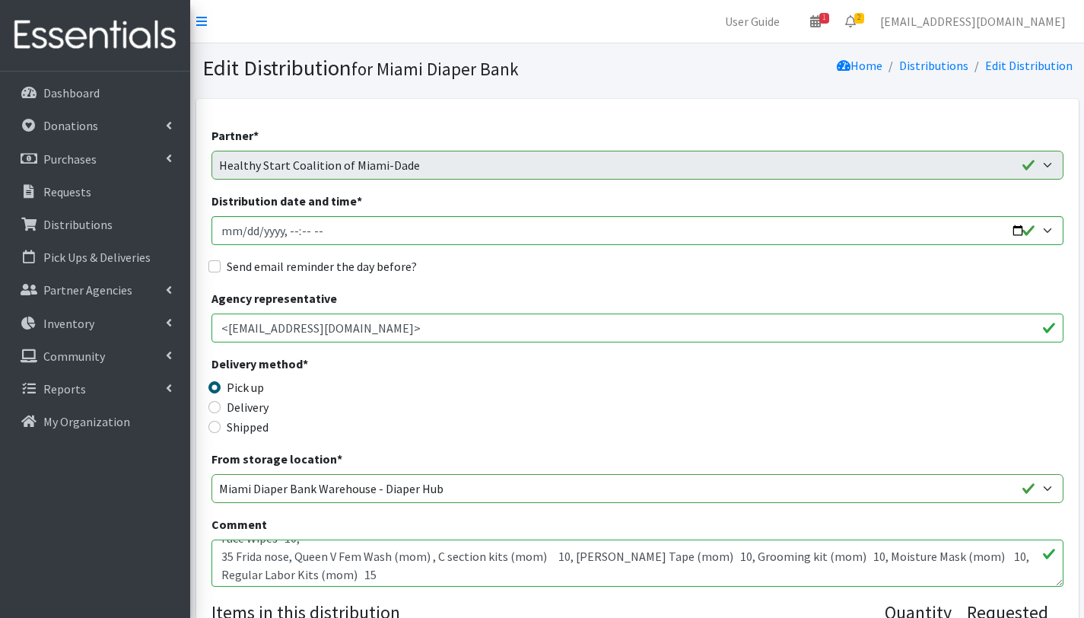
scroll to position [273, 0]
click at [223, 572] on textarea "Good afternoon Miami Diaper Bank! As always, these items are so very much appre…" at bounding box center [638, 562] width 852 height 47
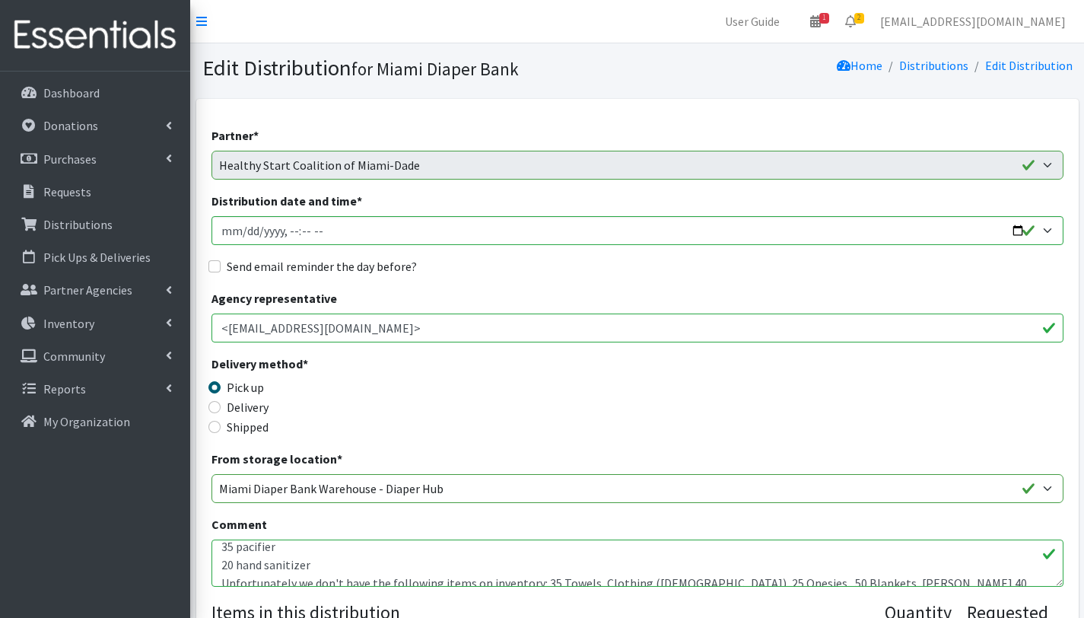
scroll to position [209, 0]
click at [361, 572] on textarea "Good afternoon Miami Diaper Bank! As always, these items are so very much appre…" at bounding box center [638, 562] width 852 height 47
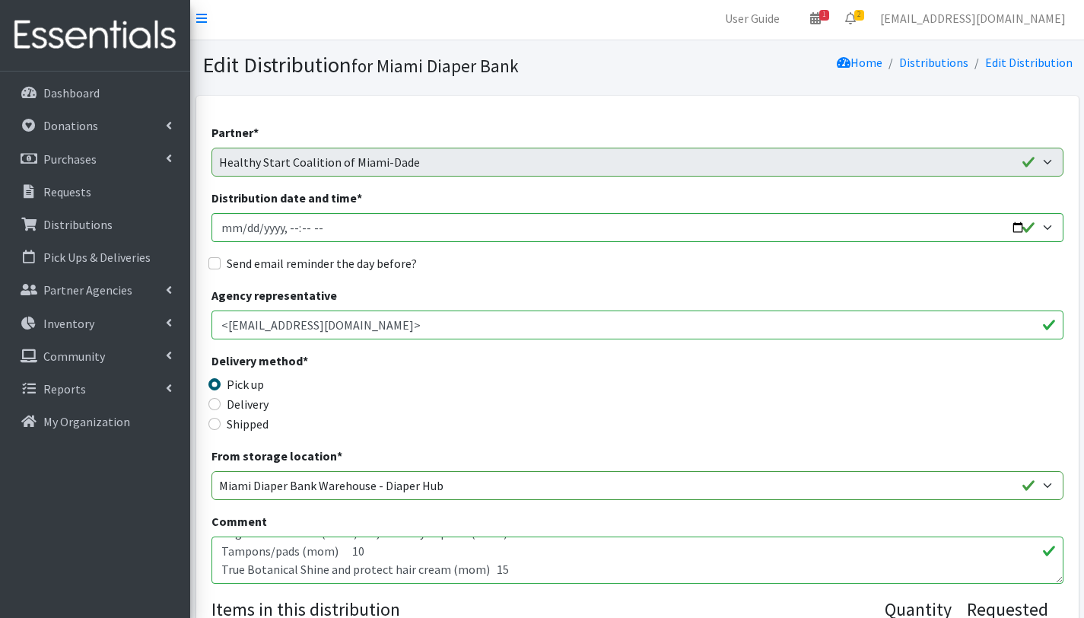
scroll to position [306, 0]
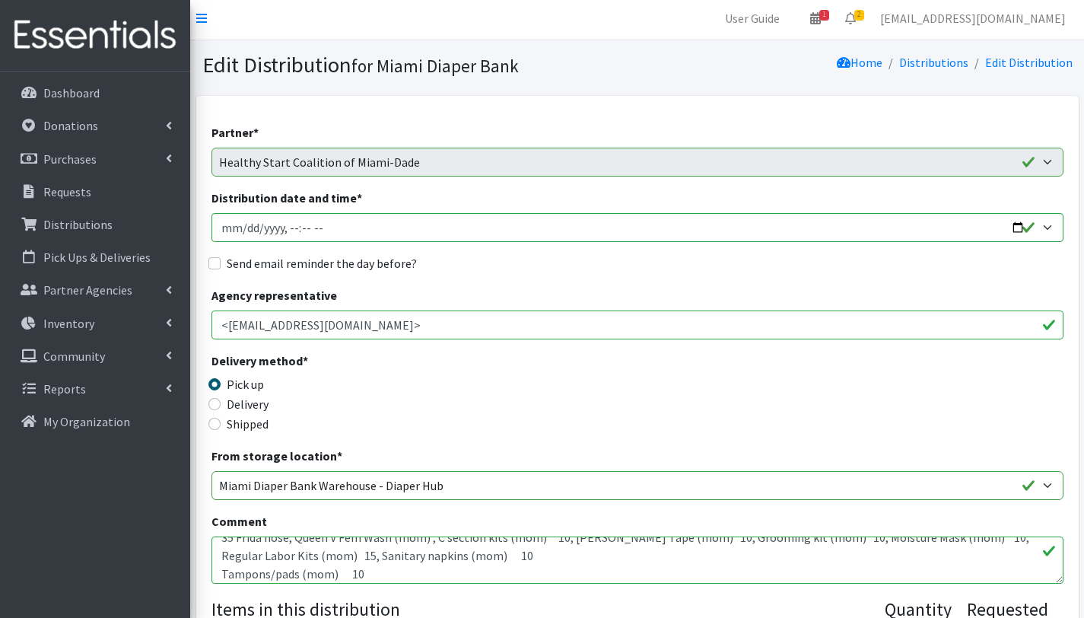
drag, startPoint x: 379, startPoint y: 556, endPoint x: 221, endPoint y: 557, distance: 158.3
click at [221, 557] on textarea "Good afternoon Miami Diaper Bank! As always, these items are so very much appre…" at bounding box center [638, 559] width 852 height 47
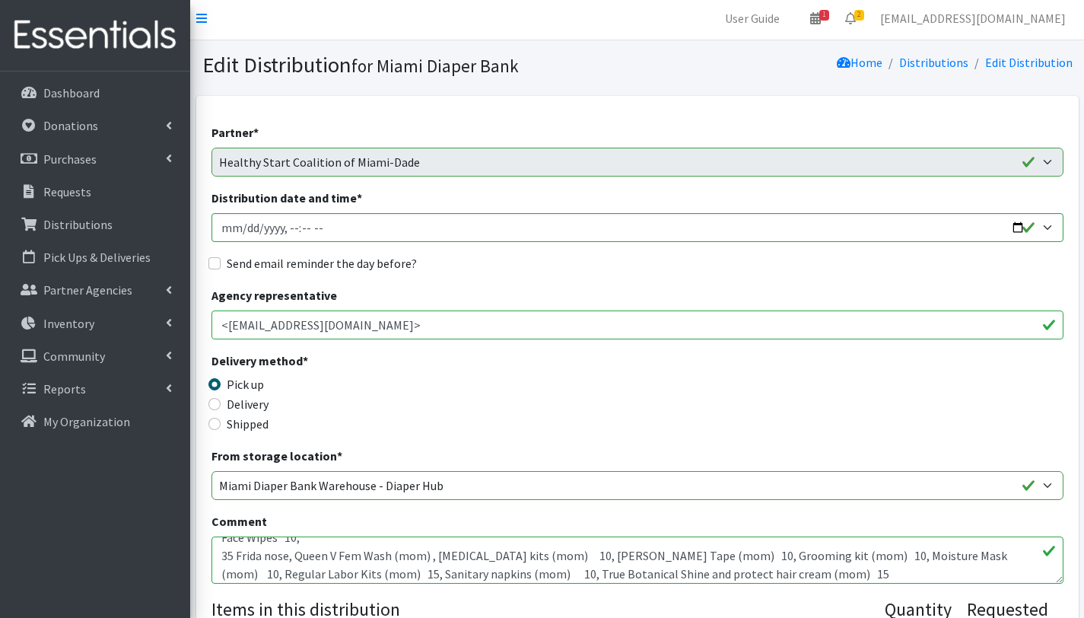
click at [222, 572] on textarea "Good afternoon Miami Diaper Bank! As always, these items are so very much appre…" at bounding box center [638, 559] width 852 height 47
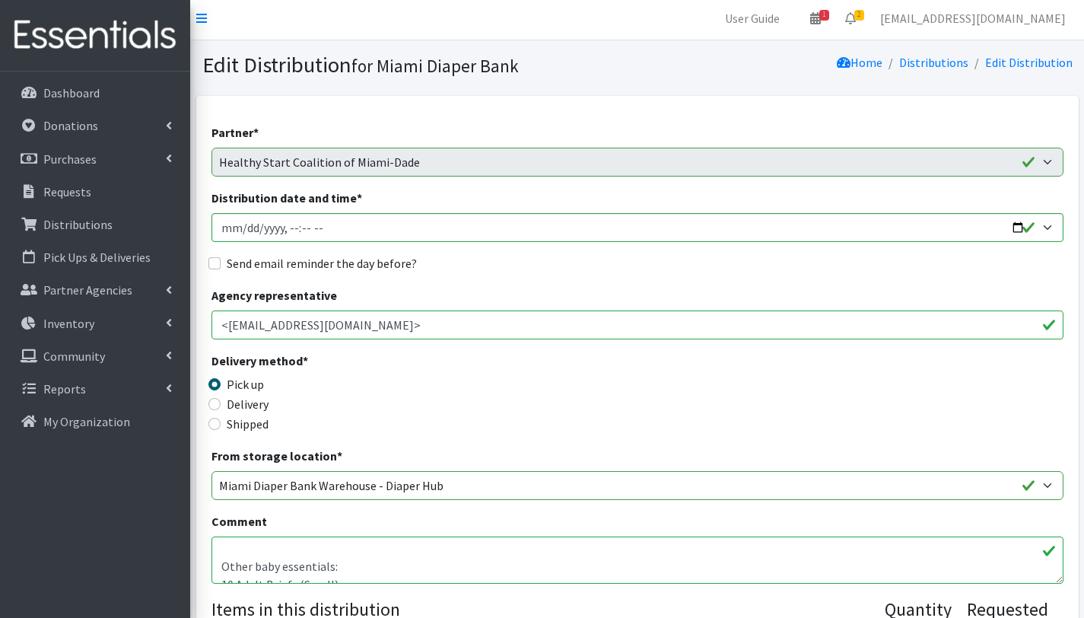
scroll to position [1, 0]
click at [233, 568] on textarea "Good afternoon Miami Diaper Bank! As always, these items are so very much appre…" at bounding box center [638, 559] width 852 height 47
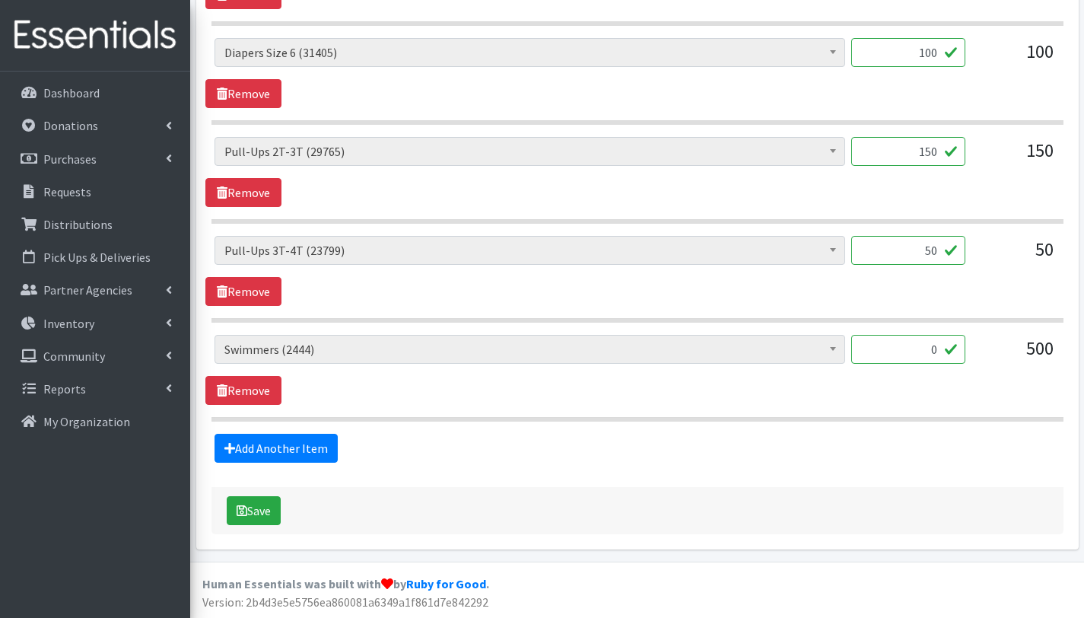
scroll to position [1341, 0]
type textarea "With this order you are serving 199 children. Other baby essentials: 10 Adult B…"
click at [257, 513] on button "Save" at bounding box center [254, 510] width 54 height 29
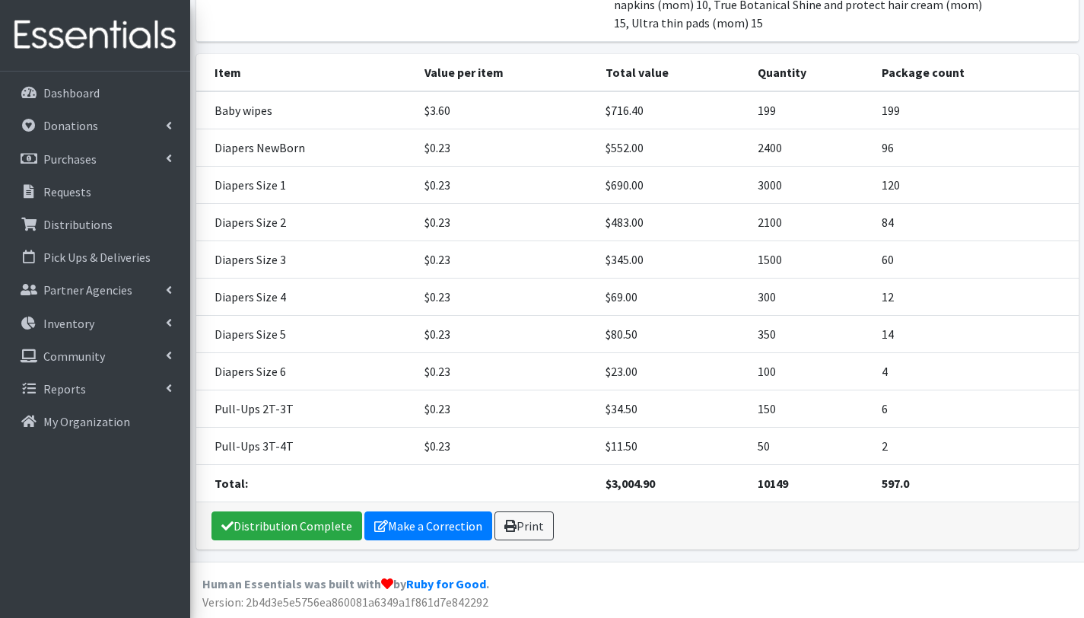
scroll to position [479, 0]
click at [520, 525] on link "Print" at bounding box center [524, 525] width 59 height 29
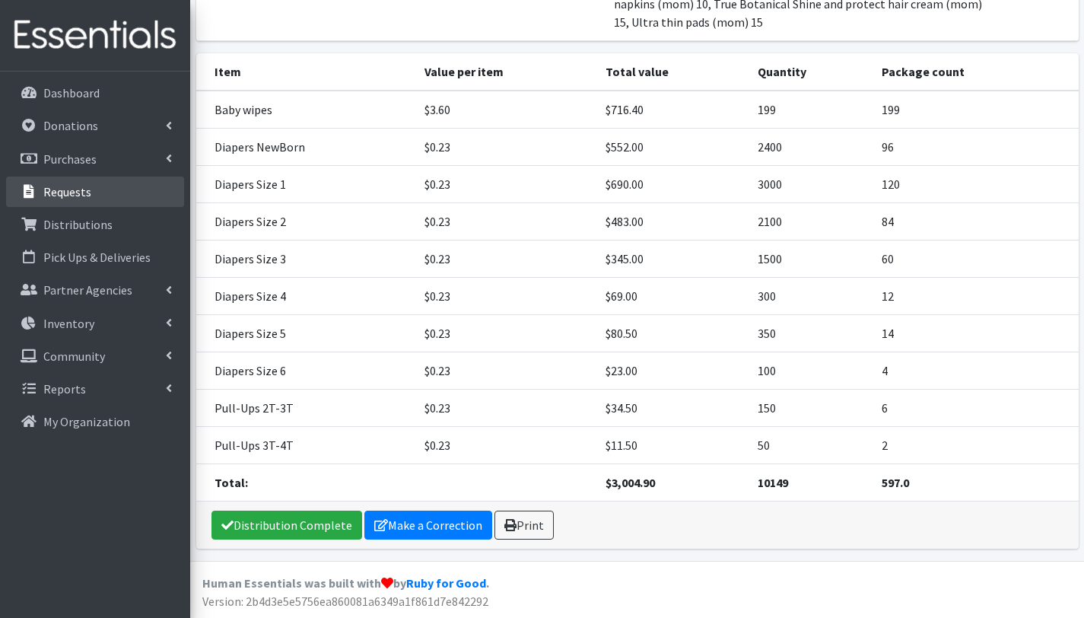
click at [92, 196] on link "Requests" at bounding box center [95, 192] width 178 height 30
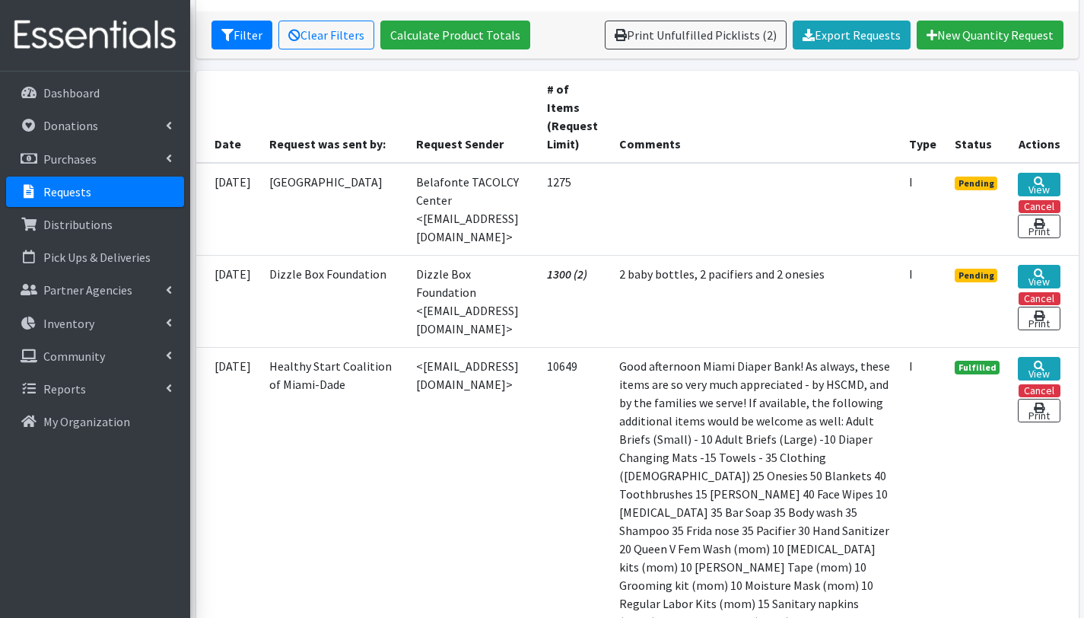
scroll to position [286, 0]
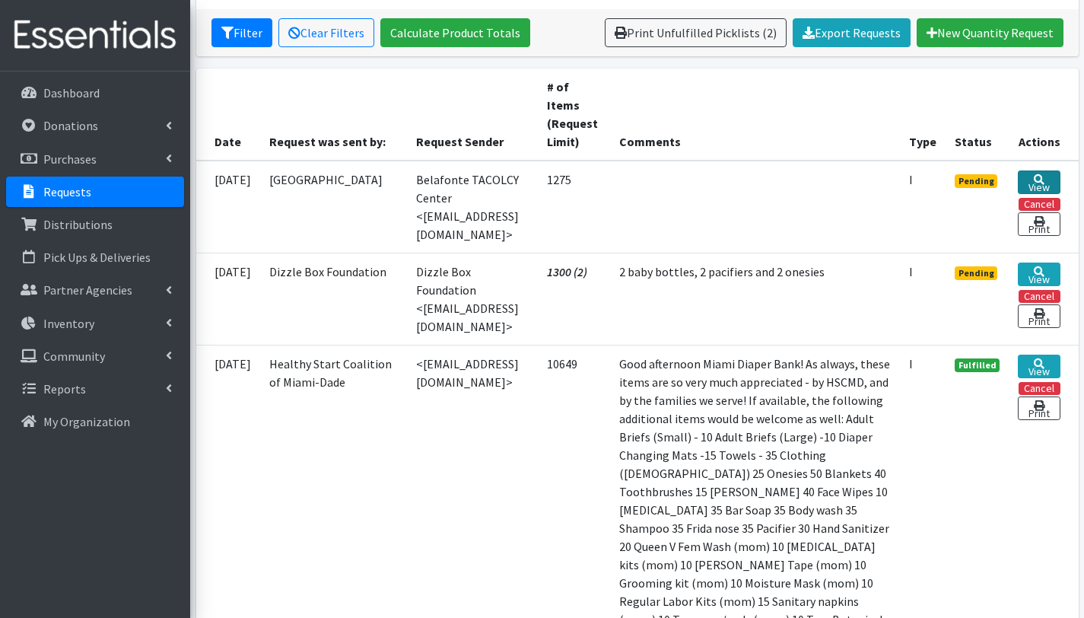
click at [1027, 179] on link "View" at bounding box center [1039, 182] width 42 height 24
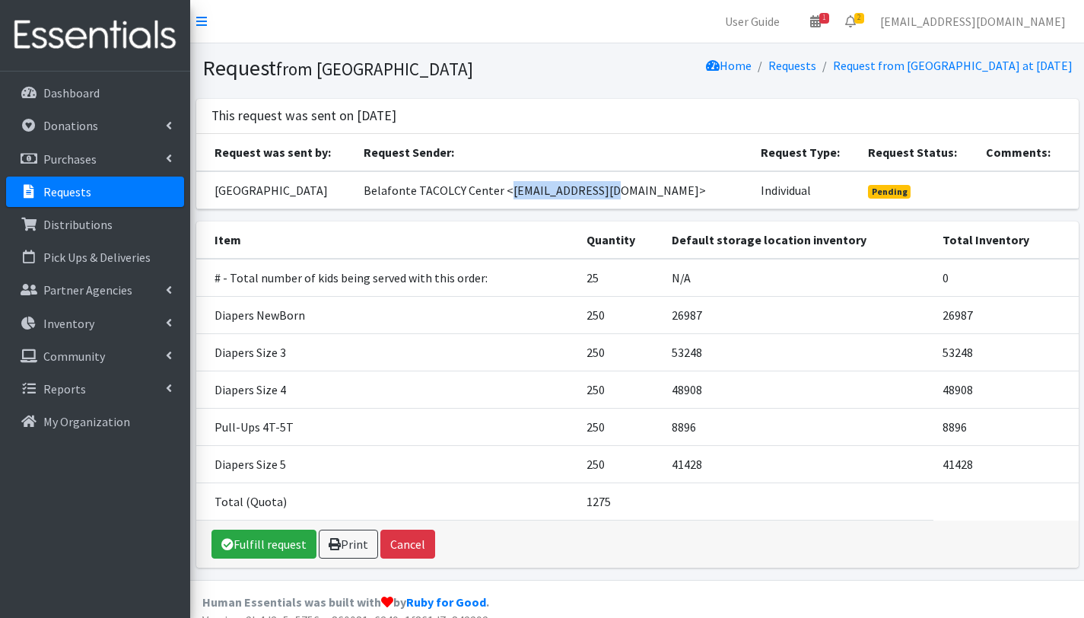
drag, startPoint x: 551, startPoint y: 205, endPoint x: 638, endPoint y: 208, distance: 86.8
click at [638, 208] on td "Belafonte TACOLCY Center <[EMAIL_ADDRESS][DOMAIN_NAME]>" at bounding box center [553, 190] width 397 height 38
copy td "[EMAIL_ADDRESS][DOMAIN_NAME]"
